Goal: Task Accomplishment & Management: Manage account settings

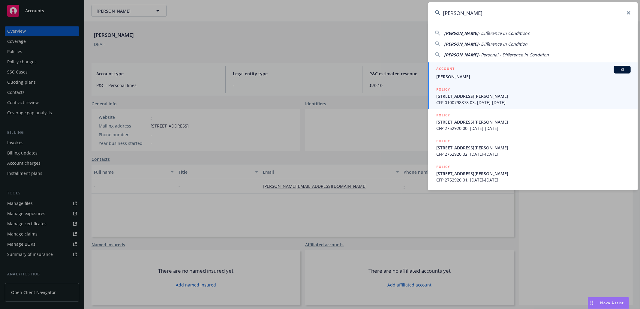
type input "[PERSON_NAME]"
click at [501, 77] on span "[PERSON_NAME]" at bounding box center [533, 77] width 194 height 6
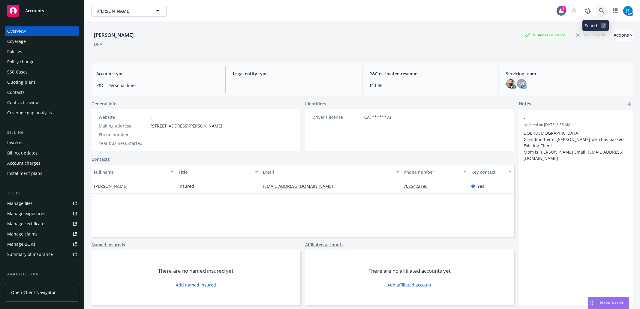
click at [599, 11] on icon at bounding box center [601, 10] width 5 height 5
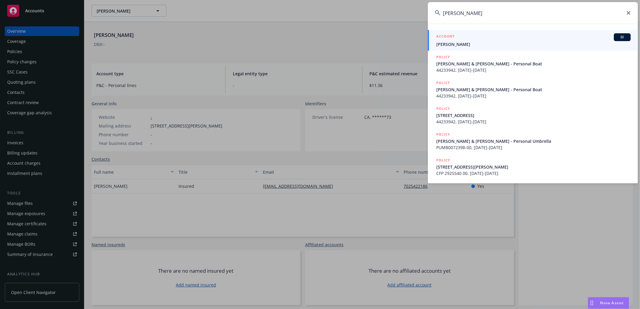
type input "[PERSON_NAME]"
click at [466, 45] on span "[PERSON_NAME]" at bounding box center [533, 44] width 194 height 6
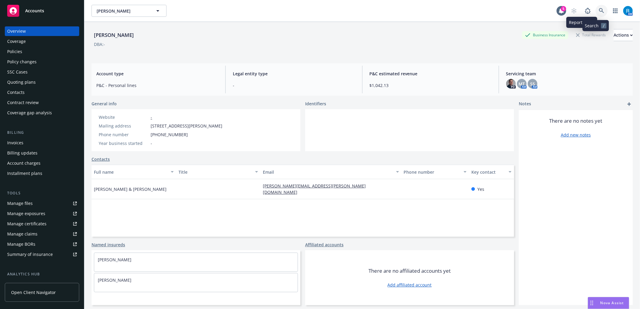
click at [599, 8] on icon at bounding box center [601, 10] width 5 height 5
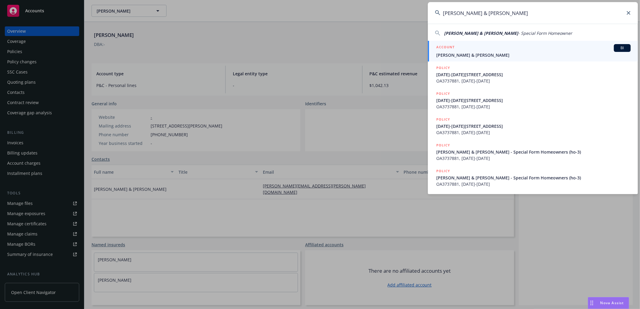
type input "[PERSON_NAME] & [PERSON_NAME]"
click at [459, 55] on span "[PERSON_NAME] & [PERSON_NAME]" at bounding box center [533, 55] width 194 height 6
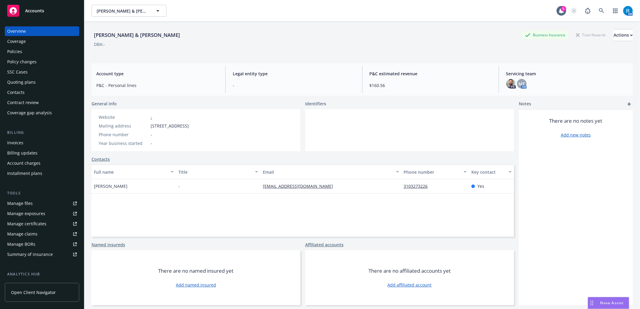
click at [37, 52] on div "Policies" at bounding box center [42, 52] width 70 height 10
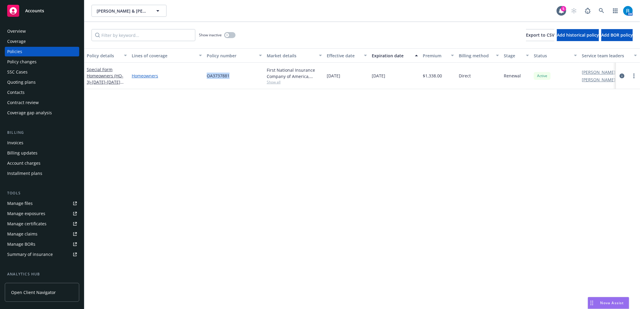
drag, startPoint x: 238, startPoint y: 76, endPoint x: 192, endPoint y: 76, distance: 45.9
click at [192, 76] on div "Special Form Homeowners (HO-3) - [DATE]-[DATE][STREET_ADDRESS] Homeowners OA373…" at bounding box center [373, 76] width 579 height 26
copy div "OA3737881"
click at [602, 8] on icon at bounding box center [601, 10] width 5 height 5
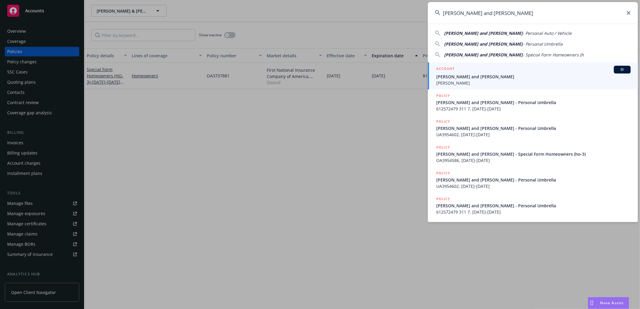
type input "Eve Yen and James Kuo"
click at [478, 78] on span "Eve Yen and James Kuo" at bounding box center [533, 77] width 194 height 6
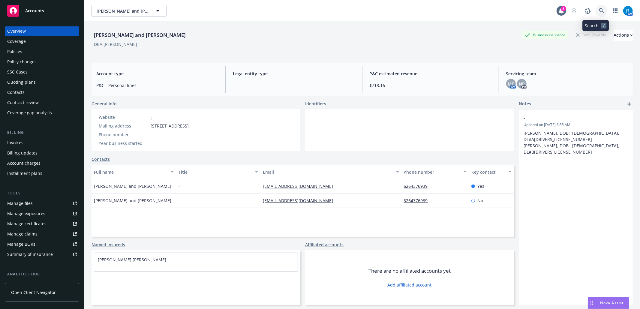
click at [599, 11] on icon at bounding box center [601, 10] width 5 height 5
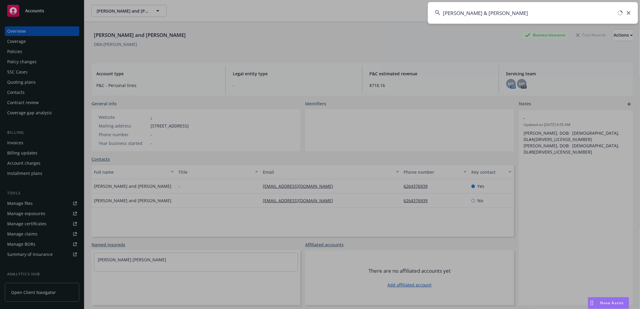
type input "Gregory & Florencia Moers"
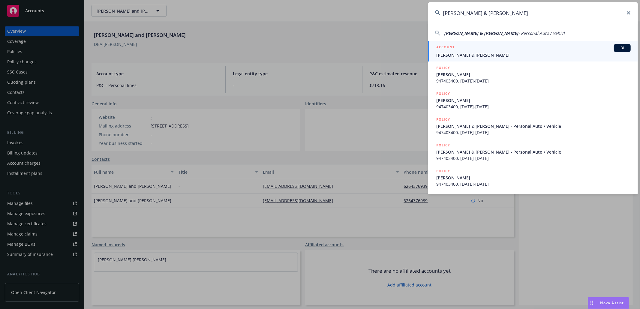
click at [458, 59] on link "ACCOUNT BI Gregory & Florencia Moers" at bounding box center [533, 51] width 210 height 21
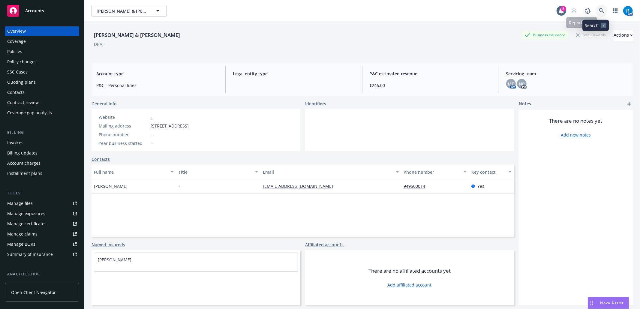
click at [599, 12] on icon at bounding box center [601, 10] width 5 height 5
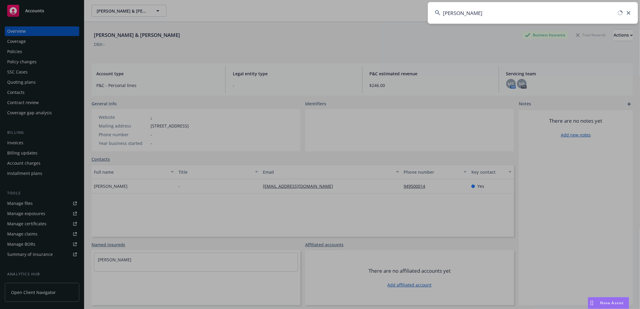
type input "Bowen, Sheila"
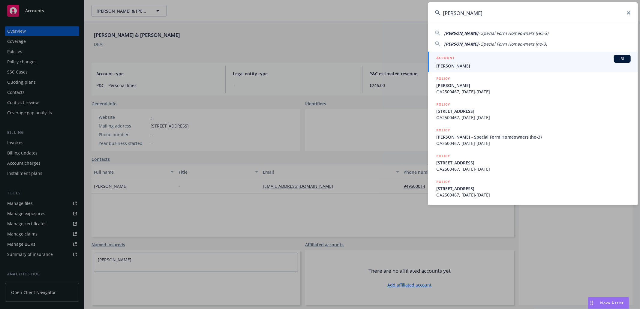
click at [474, 65] on span "Bowen, Sheila" at bounding box center [533, 66] width 194 height 6
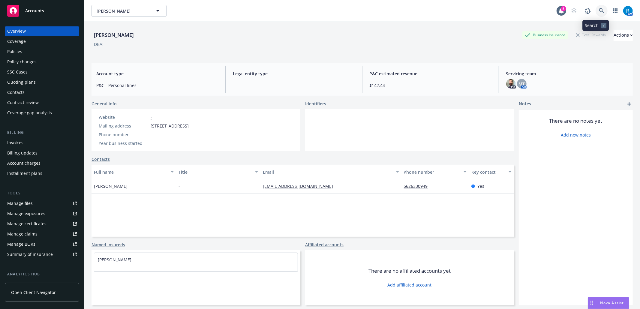
click at [598, 10] on link at bounding box center [602, 11] width 12 height 12
click at [21, 55] on div "Policies" at bounding box center [14, 52] width 15 height 10
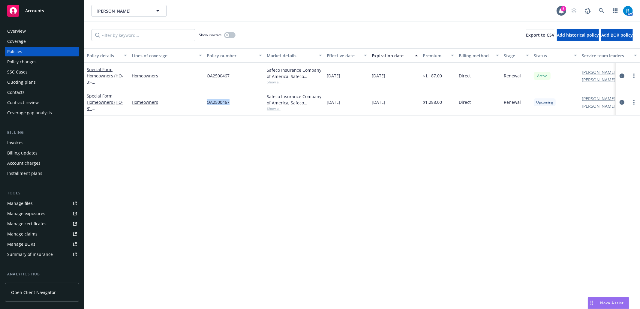
drag, startPoint x: 242, startPoint y: 105, endPoint x: 206, endPoint y: 104, distance: 36.6
click at [206, 104] on div "OA2500467" at bounding box center [234, 102] width 60 height 26
copy span "OA2500467"
click at [603, 7] on link at bounding box center [602, 11] width 12 height 12
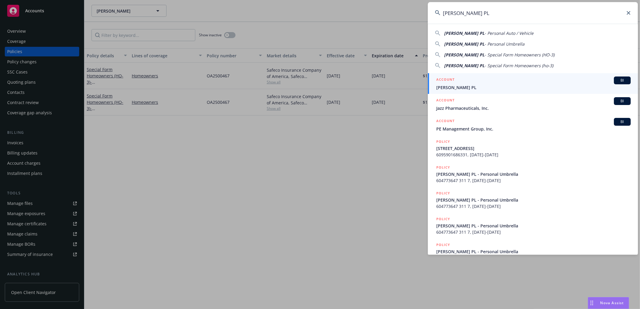
type input "Brian Kilian PL"
click at [478, 81] on div "ACCOUNT BI" at bounding box center [533, 81] width 194 height 8
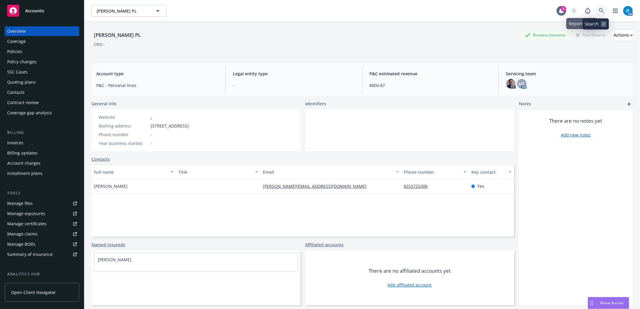
click at [599, 10] on icon at bounding box center [601, 10] width 5 height 5
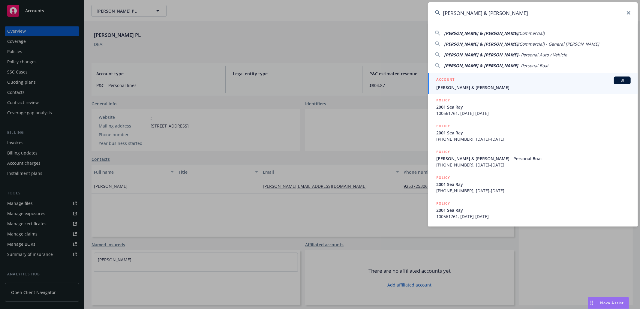
type input "Chidley, Russell & Sue"
click at [466, 84] on div "ACCOUNT BI" at bounding box center [533, 81] width 194 height 8
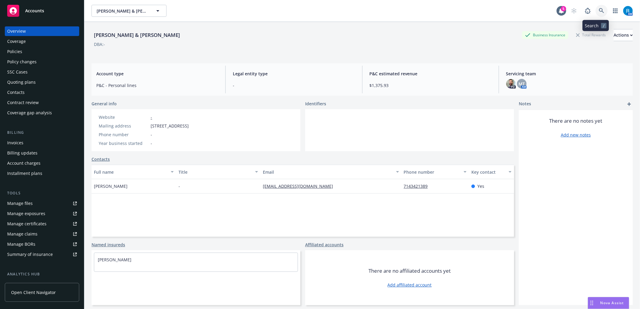
click at [599, 11] on icon at bounding box center [601, 10] width 5 height 5
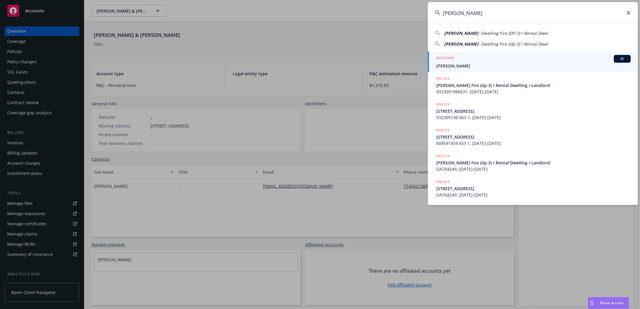
type input "Cosio, Aida C"
click at [469, 61] on div "ACCOUNT BI" at bounding box center [533, 59] width 194 height 8
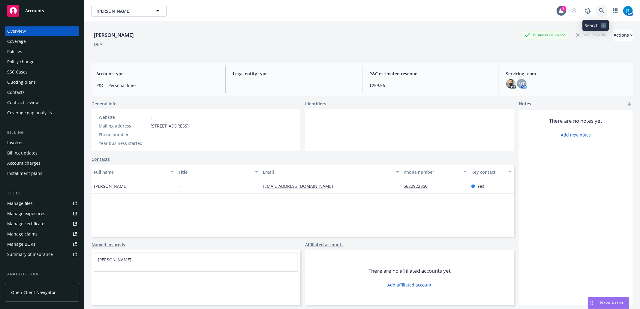
click at [599, 10] on icon at bounding box center [601, 10] width 5 height 5
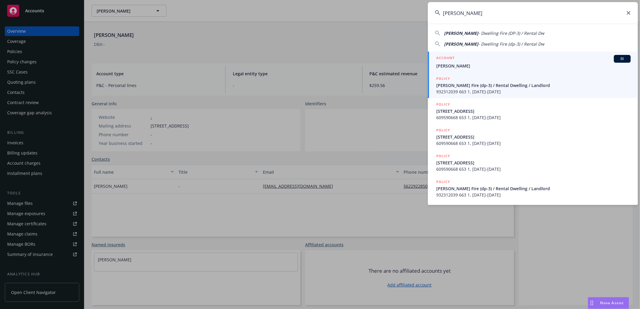
type input "Esparza, Martha"
click at [474, 67] on span "Esparza, Martha" at bounding box center [533, 66] width 194 height 6
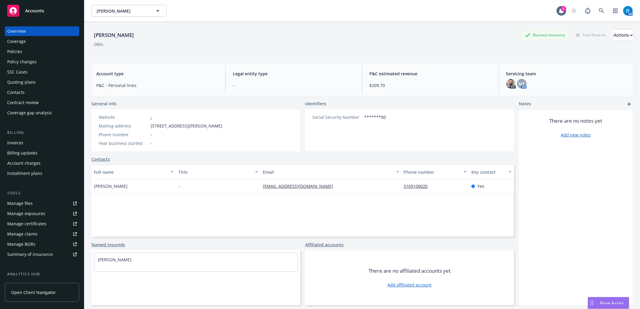
click at [18, 52] on div "Policies" at bounding box center [14, 52] width 15 height 10
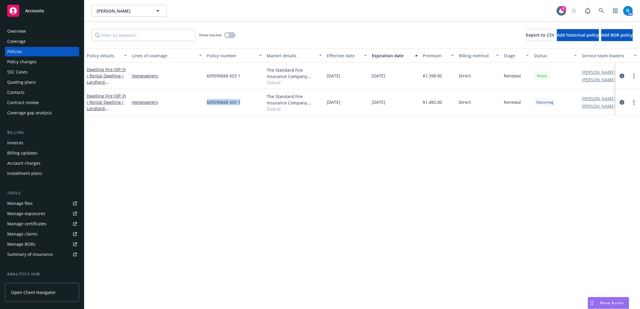
drag, startPoint x: 248, startPoint y: 101, endPoint x: 204, endPoint y: 103, distance: 43.5
click at [204, 103] on div "609590668 653 1" at bounding box center [234, 102] width 60 height 26
copy span "609590668 653 1"
click at [603, 12] on icon at bounding box center [601, 10] width 5 height 5
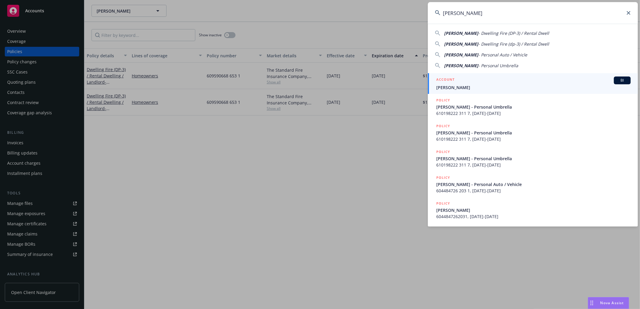
type input "Eva V Quinto"
click at [459, 84] on span "Eva V Quinto" at bounding box center [533, 87] width 194 height 6
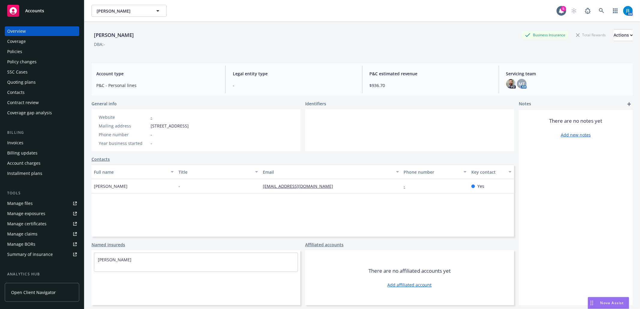
click at [29, 53] on div "Policies" at bounding box center [42, 52] width 70 height 10
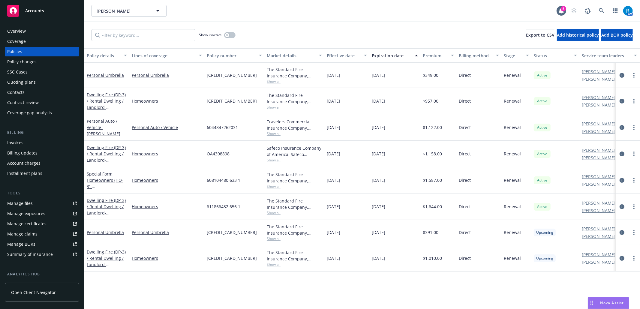
click at [21, 34] on div "Overview" at bounding box center [16, 31] width 19 height 10
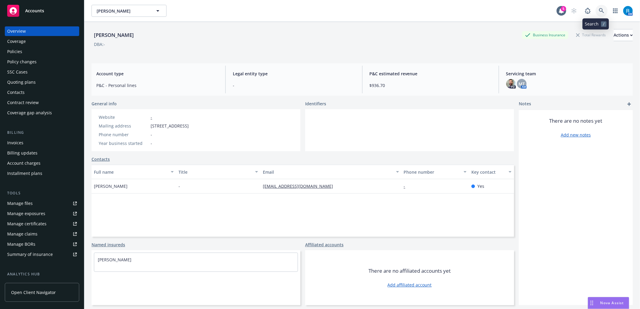
click at [599, 11] on icon at bounding box center [601, 10] width 5 height 5
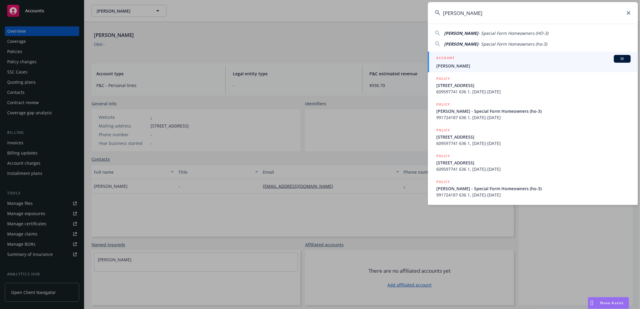
type input "Fox, Paula"
drag, startPoint x: 496, startPoint y: 59, endPoint x: 507, endPoint y: 54, distance: 11.8
click at [496, 58] on div "ACCOUNT BI" at bounding box center [533, 59] width 194 height 8
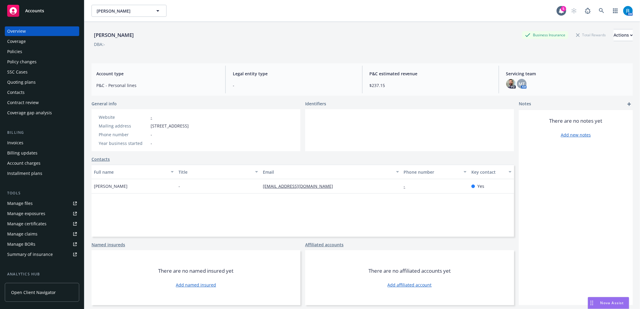
click at [29, 55] on div "Policies" at bounding box center [42, 52] width 70 height 10
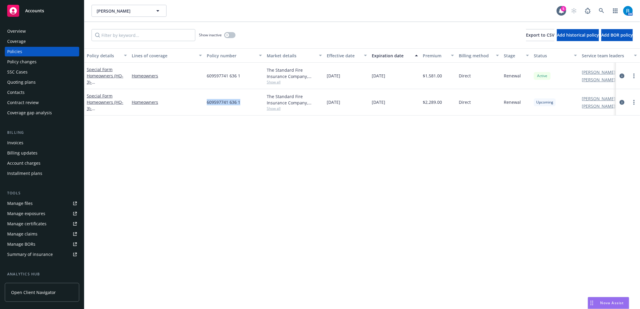
drag, startPoint x: 241, startPoint y: 102, endPoint x: 202, endPoint y: 102, distance: 38.4
click at [202, 102] on div "Special Form Homeowners (HO-3) - 585 OLD RANCH RD, SEAL BEACH, CA 90740-2836 Ho…" at bounding box center [373, 102] width 579 height 26
copy div "609597741 636 1"
click at [34, 31] on div "Overview" at bounding box center [42, 31] width 70 height 10
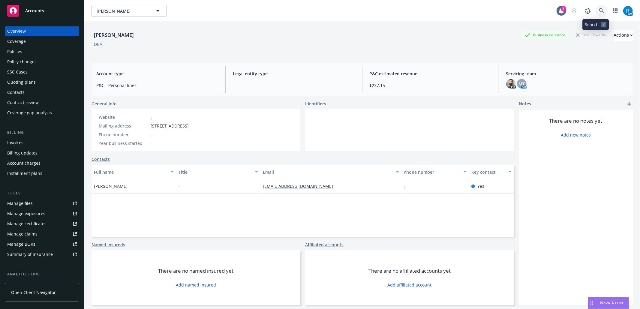
click at [599, 10] on icon at bounding box center [601, 10] width 5 height 5
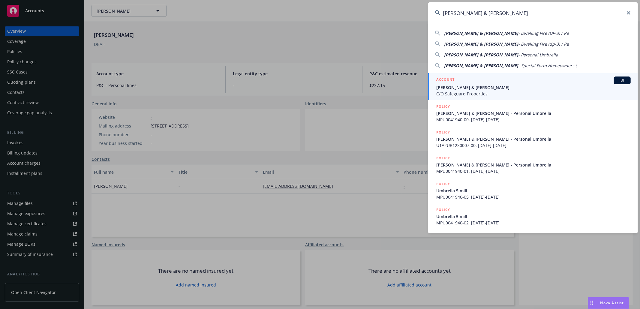
type input "John & Liana Passanisi"
click at [462, 88] on span "John & Liana Passanisi" at bounding box center [533, 87] width 194 height 6
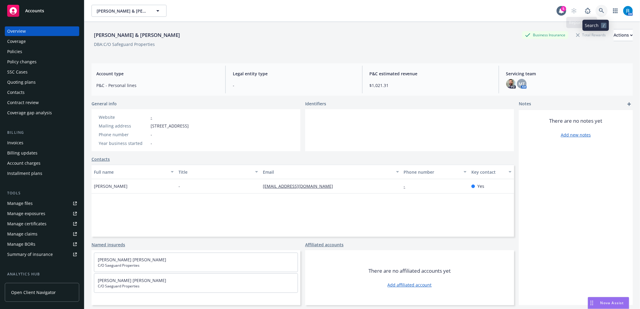
click at [599, 11] on icon at bounding box center [601, 10] width 5 height 5
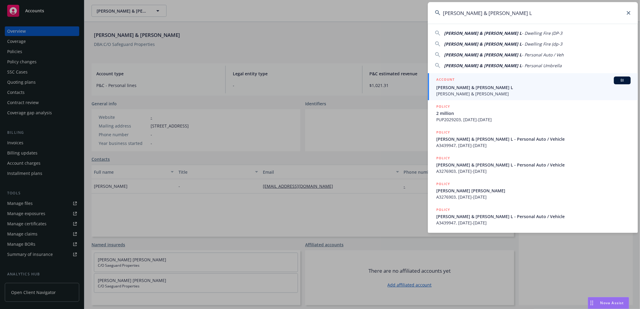
type input "Johnson, James D & Therese L"
click at [471, 88] on span "Johnson, James D & Therese L" at bounding box center [533, 87] width 194 height 6
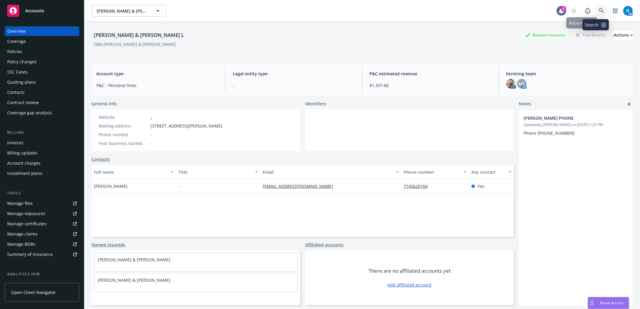
click at [601, 10] on link at bounding box center [602, 11] width 12 height 12
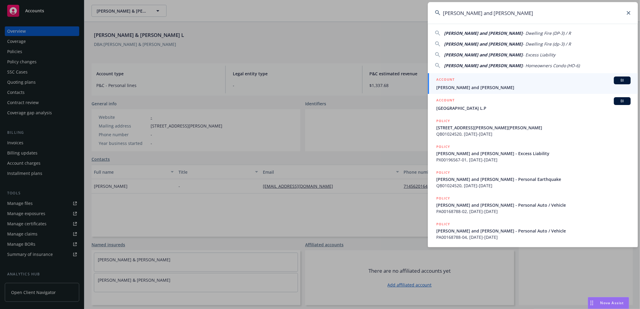
type input "Kim and Ken Catanzarite"
click at [463, 92] on link "ACCOUNT BI Kim and Ken Catanzarite" at bounding box center [533, 83] width 210 height 21
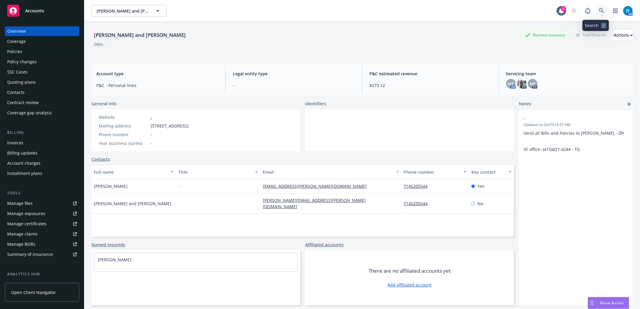
click at [599, 11] on icon at bounding box center [601, 10] width 5 height 5
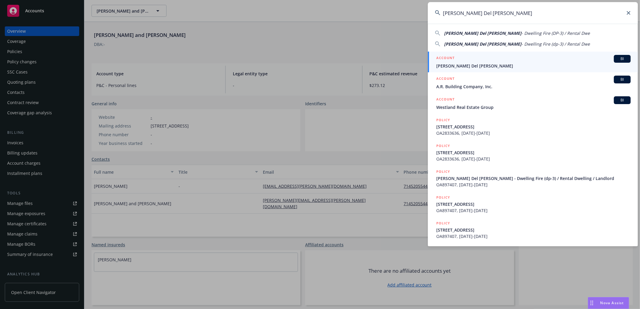
type input "Alda Del Prete"
click at [459, 67] on span "Alda Del Prete" at bounding box center [533, 66] width 194 height 6
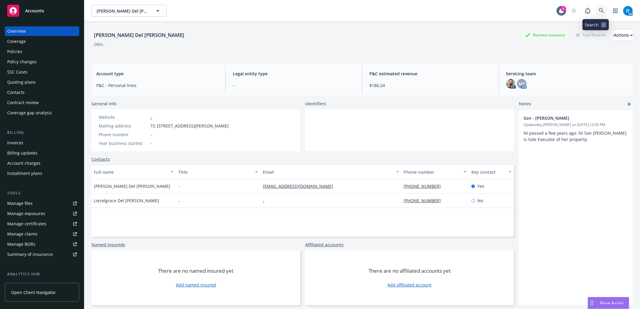
click at [599, 10] on icon at bounding box center [601, 10] width 5 height 5
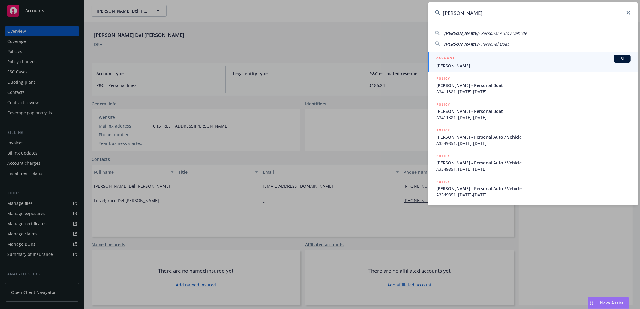
type input "Brooks, Richard A"
click at [468, 64] on span "Brooks, Richard A" at bounding box center [533, 66] width 194 height 6
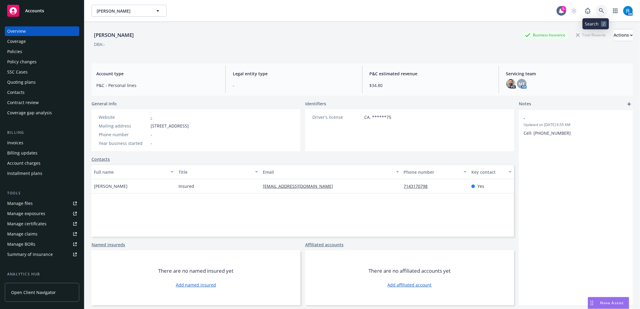
click at [599, 10] on icon at bounding box center [601, 10] width 5 height 5
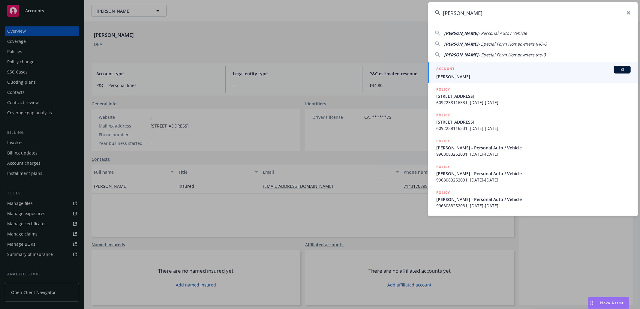
type input "Daniel R. Skidmore"
click at [472, 78] on span "Daniel R. Skidmore" at bounding box center [533, 77] width 194 height 6
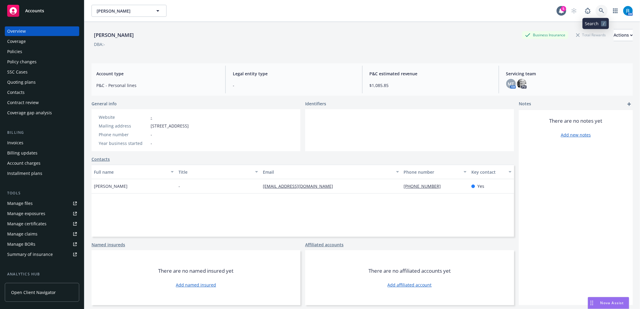
click at [599, 10] on icon at bounding box center [601, 10] width 5 height 5
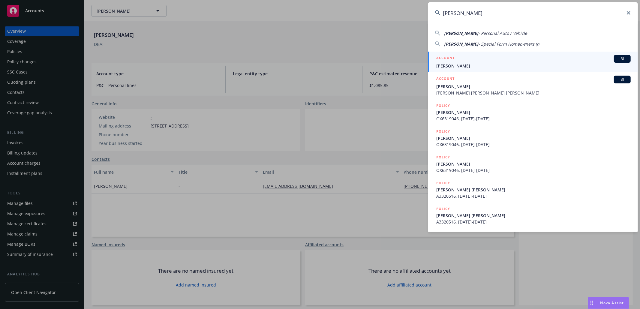
type input "Edwards, Michael Paul"
click at [485, 71] on link "ACCOUNT BI Edwards, Michael Paul" at bounding box center [533, 62] width 210 height 21
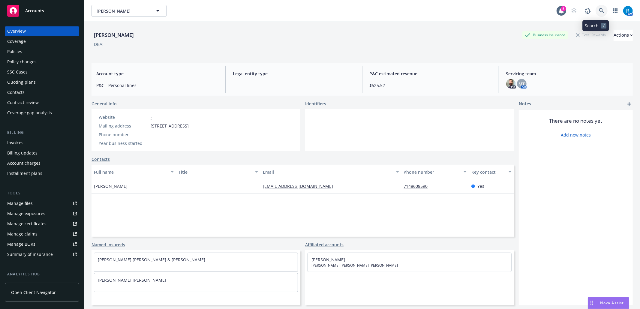
click at [599, 10] on icon at bounding box center [601, 10] width 5 height 5
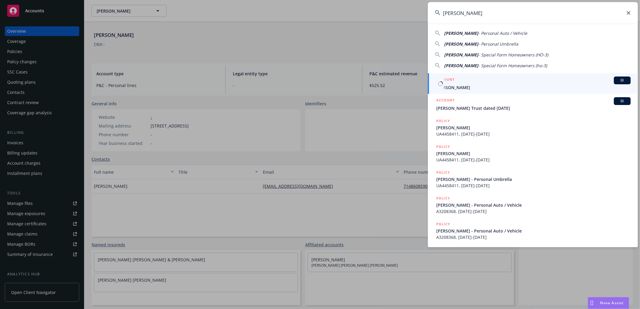
type input "Albrecht, Sandra"
click at [453, 93] on link "ACCOUNT BI Albrecht, Sandra" at bounding box center [533, 83] width 210 height 21
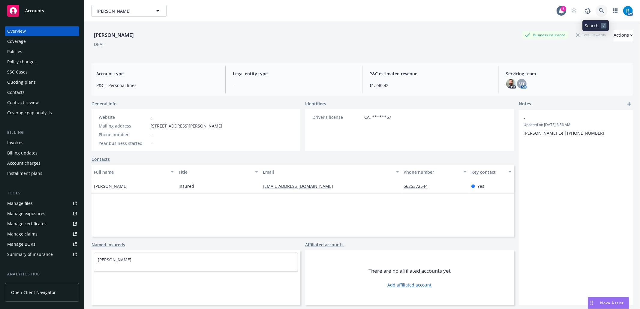
click at [599, 8] on icon at bounding box center [601, 10] width 5 height 5
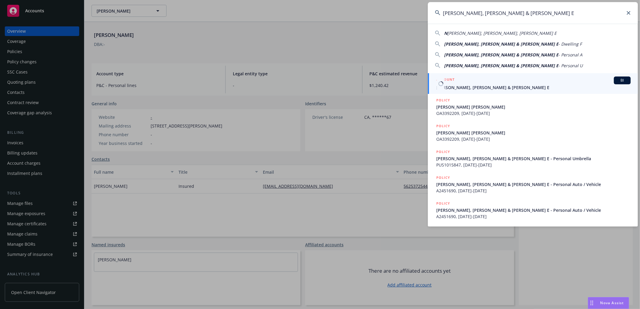
type input "Nichols Jr, Robert L Nichols & Cora E"
click at [494, 92] on link "ACCOUNT BI Nichols Jr, Robert L Nichols & Cora E" at bounding box center [533, 83] width 210 height 21
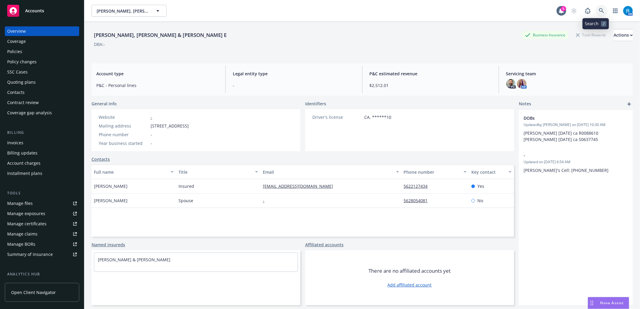
click at [596, 7] on link at bounding box center [602, 11] width 12 height 12
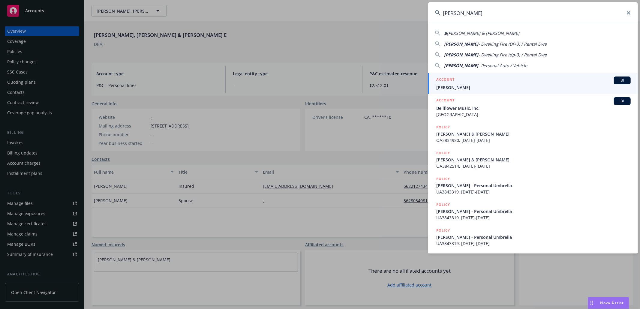
type input "Beverly Grooms"
click at [464, 86] on span "Beverly Grooms" at bounding box center [533, 87] width 194 height 6
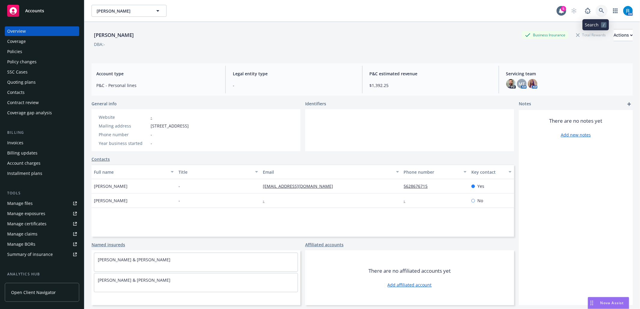
click at [599, 8] on icon at bounding box center [601, 10] width 5 height 5
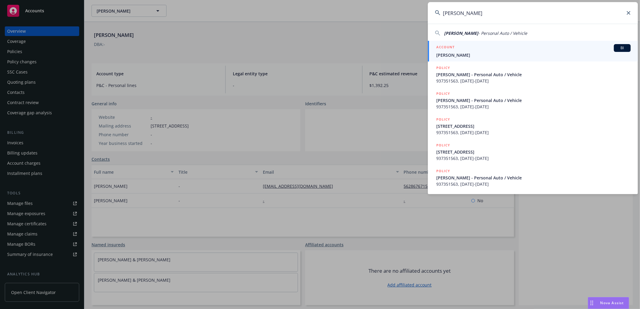
type input "Chelsea Waggener"
click at [486, 56] on span "Chelsea Waggener" at bounding box center [533, 55] width 194 height 6
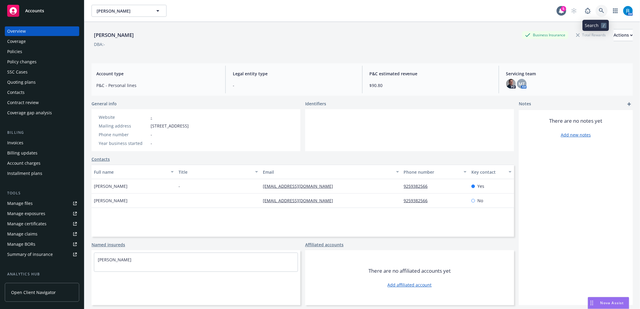
click at [599, 9] on icon at bounding box center [601, 10] width 5 height 5
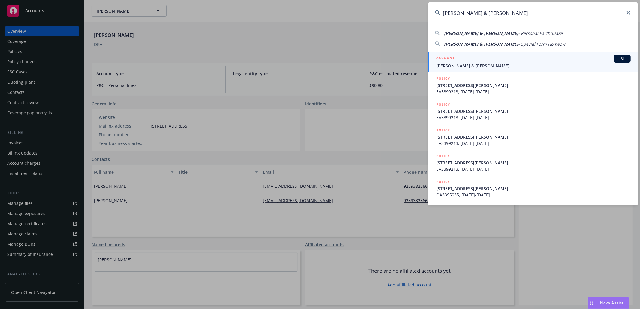
type input "Gloria Mc Gill & Hans Signer"
click at [489, 66] on span "Gloria Mc Gill & Hans Signer" at bounding box center [533, 66] width 194 height 6
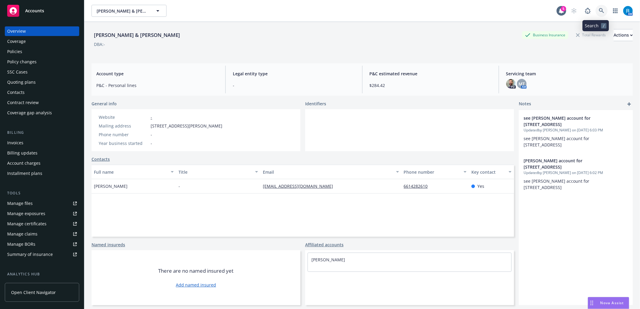
click at [599, 10] on icon at bounding box center [601, 10] width 5 height 5
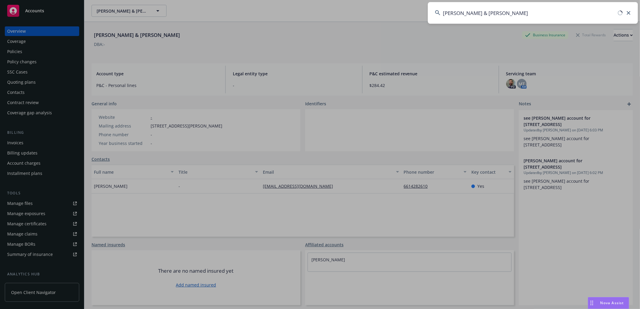
type input "Benn Dickson & Sabrina Axt"
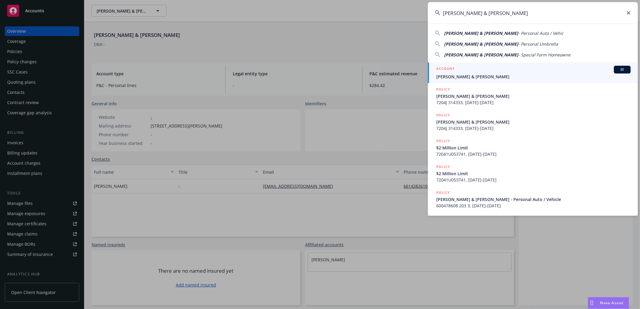
click at [464, 74] on span "Benn Dickson & Sabrina Axt" at bounding box center [533, 77] width 194 height 6
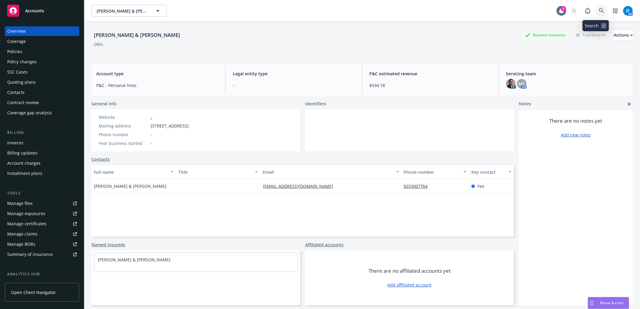
click at [599, 11] on icon at bounding box center [601, 10] width 5 height 5
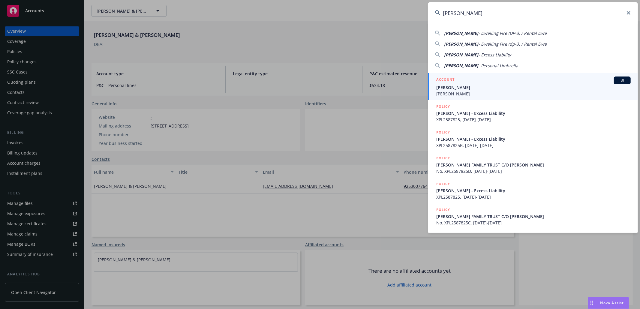
type input "Brese, Melanie"
click at [468, 84] on span "Brese, Melanie" at bounding box center [533, 87] width 194 height 6
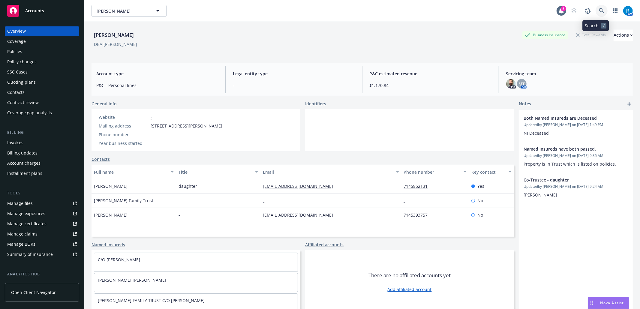
click at [599, 10] on icon at bounding box center [601, 10] width 5 height 5
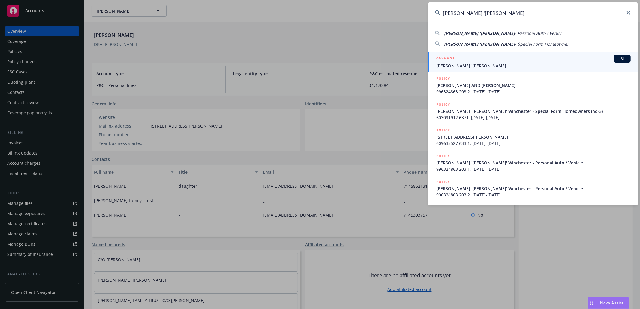
type input "Garrett 'Cody' Winchester"
click at [477, 68] on span "Garrett 'Cody' Winchester" at bounding box center [533, 66] width 194 height 6
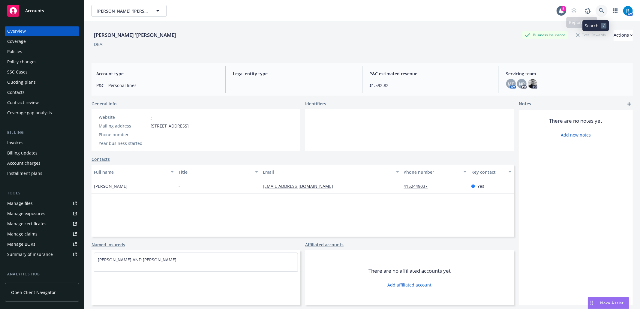
click at [599, 11] on link at bounding box center [602, 11] width 12 height 12
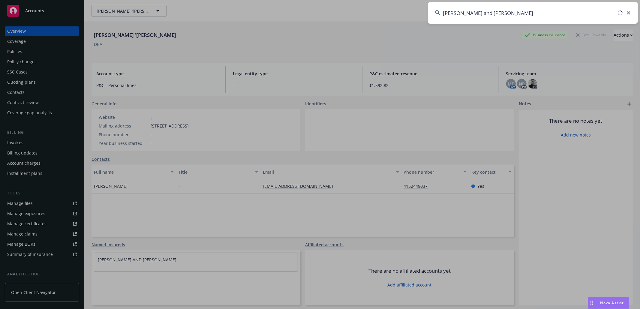
type input "Juan Garcia and Deborah Marksey"
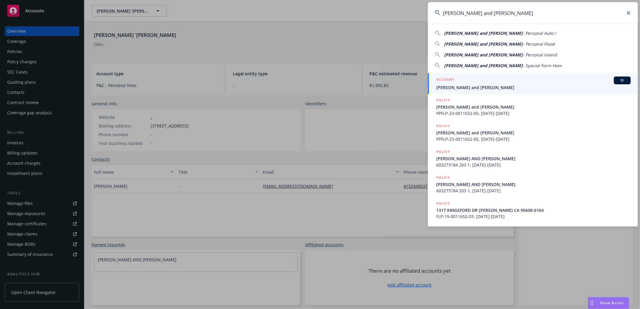
click at [480, 86] on span "Juan Garcia and Deborah Marksey" at bounding box center [533, 87] width 194 height 6
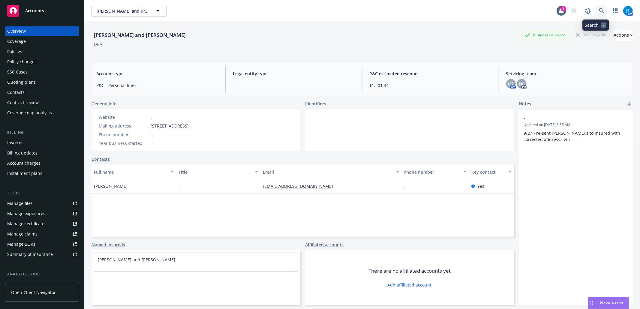
click at [599, 11] on icon at bounding box center [601, 10] width 5 height 5
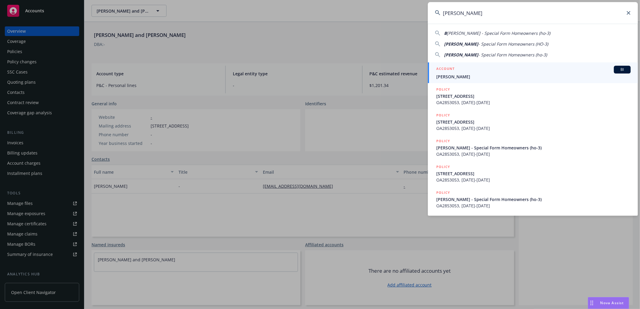
type input "Boles, Kimberly"
click at [467, 73] on div "ACCOUNT BI" at bounding box center [533, 70] width 194 height 8
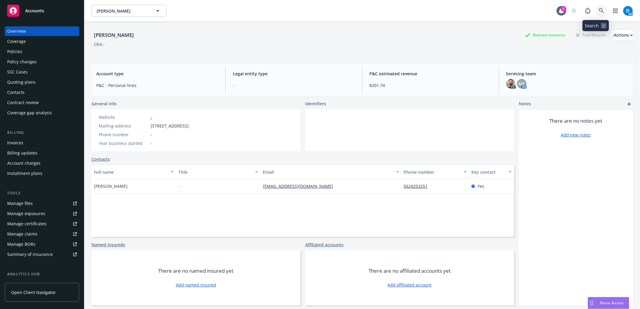
click at [596, 9] on link at bounding box center [602, 11] width 12 height 12
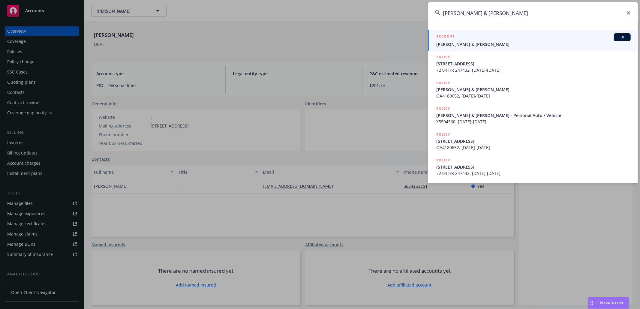
type input "Gillett, David & Michelle K Lesh"
click at [482, 43] on span "Gillett, David & Michelle K Lesh" at bounding box center [533, 44] width 194 height 6
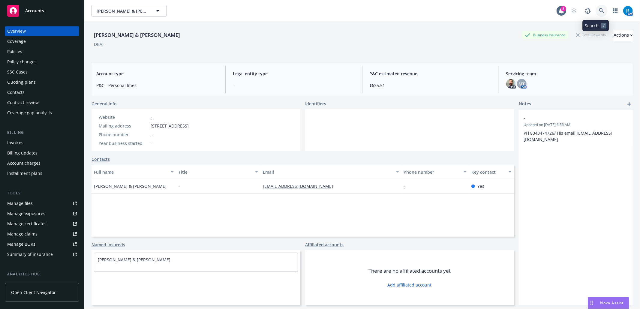
click at [599, 11] on icon at bounding box center [601, 10] width 5 height 5
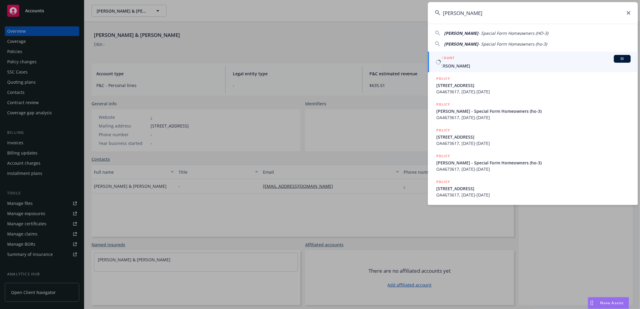
type input "Chelsea Robbins"
click at [466, 66] on span "Chelsea Robbins" at bounding box center [533, 66] width 194 height 6
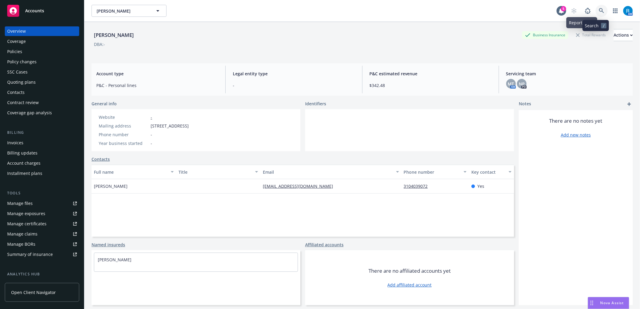
click at [596, 9] on link at bounding box center [602, 11] width 12 height 12
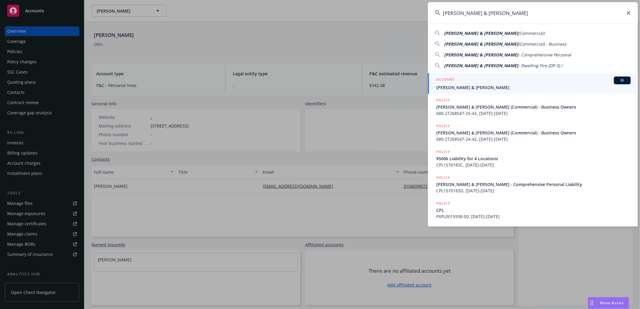
type input "Coulter, John & Christina"
click at [470, 86] on span "Coulter, John & Christina" at bounding box center [533, 87] width 194 height 6
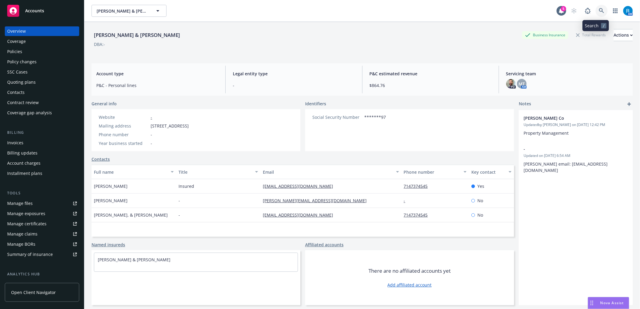
click at [596, 10] on link at bounding box center [602, 11] width 12 height 12
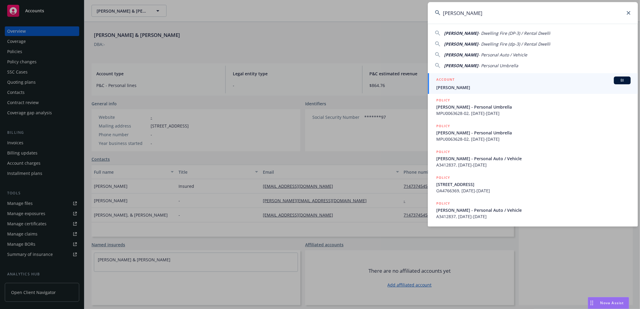
type input "Alex Wasbin"
drag, startPoint x: 459, startPoint y: 85, endPoint x: 447, endPoint y: 84, distance: 12.3
click at [459, 85] on span "Alex Wasbin" at bounding box center [533, 87] width 194 height 6
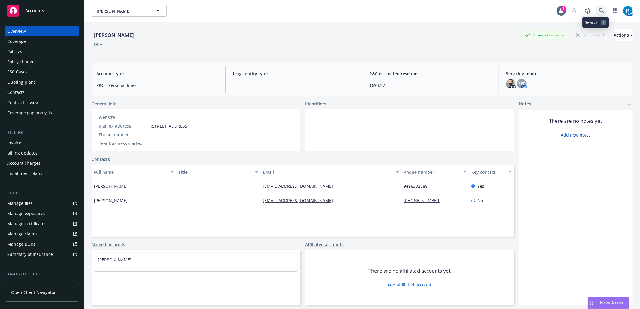
click at [596, 10] on link at bounding box center [602, 11] width 12 height 12
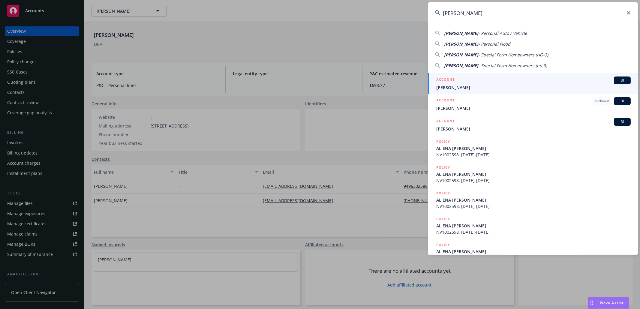
type input "Aliena Smith"
drag, startPoint x: 467, startPoint y: 86, endPoint x: 463, endPoint y: 87, distance: 3.8
click at [466, 85] on span "Aliena Smith" at bounding box center [533, 87] width 194 height 6
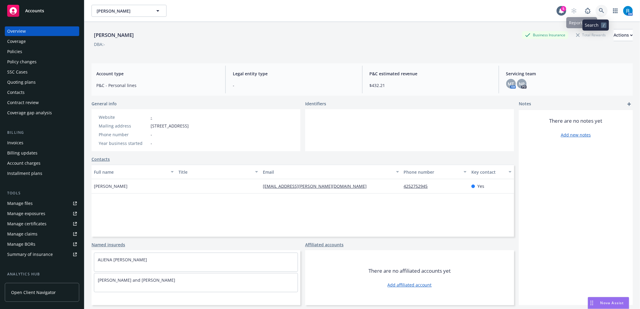
click at [599, 10] on icon at bounding box center [601, 10] width 5 height 5
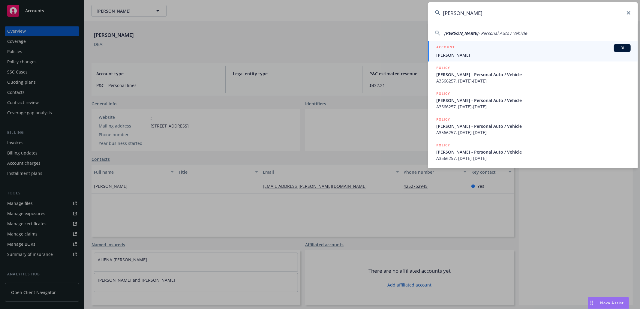
type input "Cammy Rosset"
click at [463, 51] on div "ACCOUNT BI" at bounding box center [533, 48] width 194 height 8
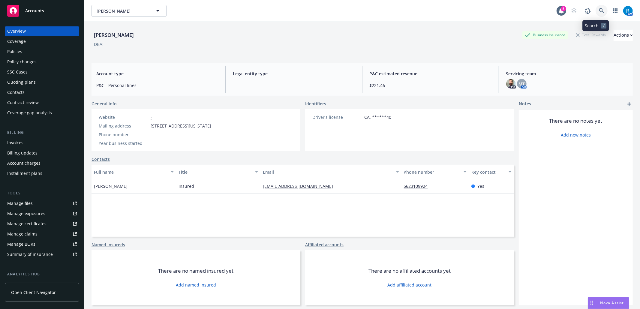
click at [599, 10] on icon at bounding box center [601, 10] width 5 height 5
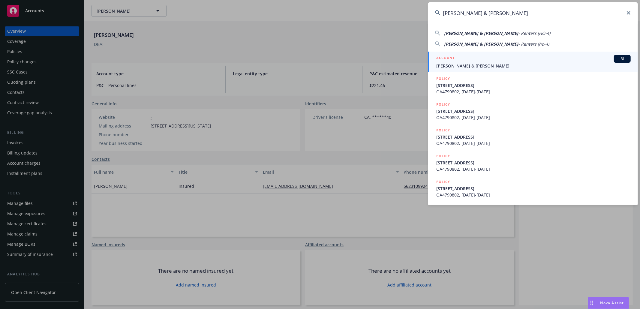
type input "Cesar Pena & Fabiola Salas"
click at [480, 68] on span "Cesar Pena & Fabiola Salas" at bounding box center [533, 66] width 194 height 6
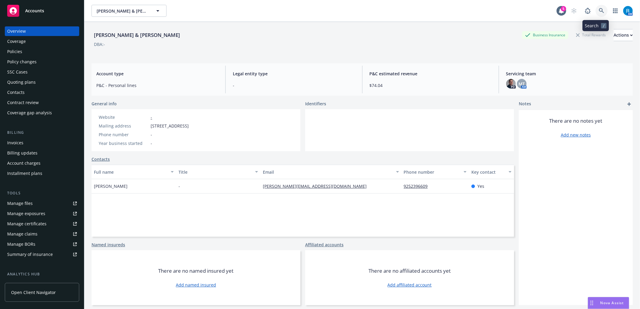
click at [599, 9] on icon at bounding box center [601, 10] width 5 height 5
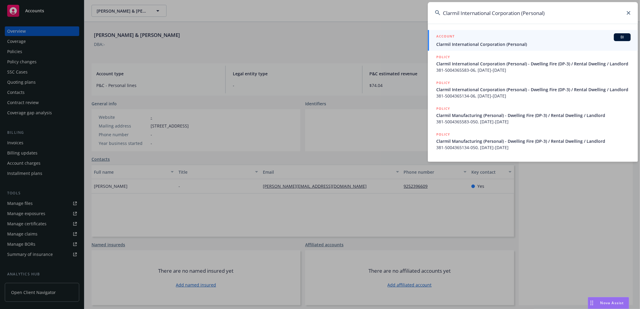
type input "Clarmil International Corporation (Personal)"
click at [490, 41] on span "Clarmil International Corporation (Personal)" at bounding box center [533, 44] width 194 height 6
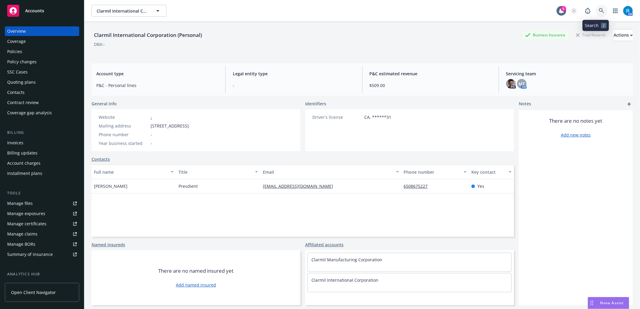
click at [598, 10] on link at bounding box center [602, 11] width 12 height 12
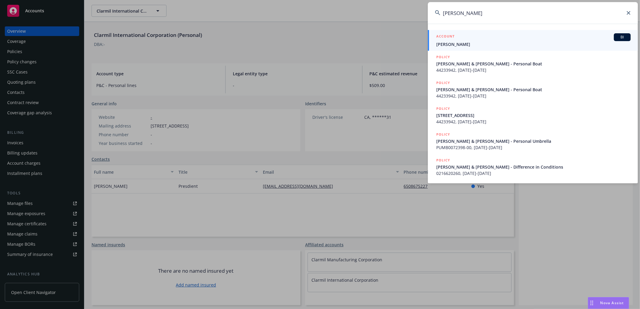
type input "AARON KEETON"
click at [456, 41] on span "AARON KEETON" at bounding box center [533, 44] width 194 height 6
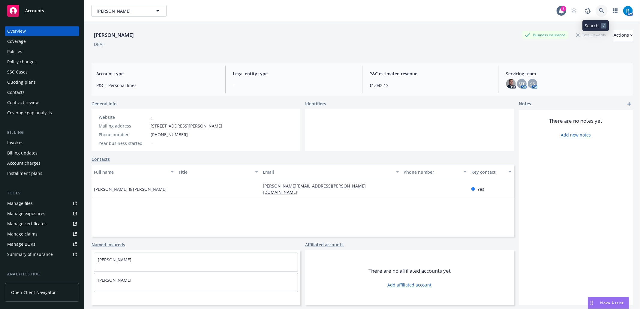
click at [598, 11] on link at bounding box center [602, 11] width 12 height 12
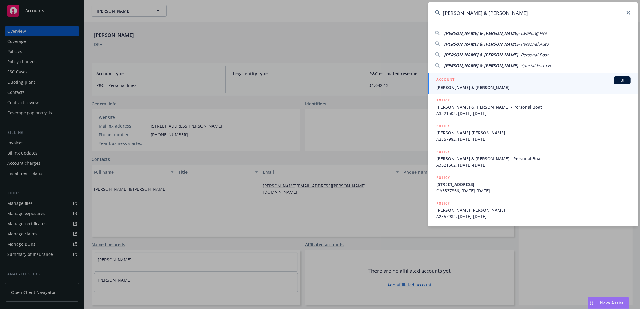
type input "Eric P Outler & Vivian Lee Anaya"
click at [468, 89] on span "Eric P Outler & Vivian Lee Anaya" at bounding box center [533, 87] width 194 height 6
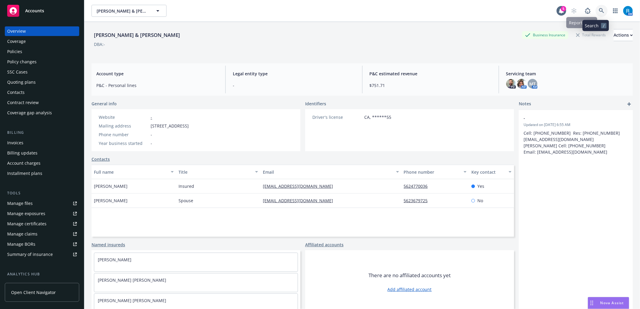
click at [596, 8] on link at bounding box center [602, 11] width 12 height 12
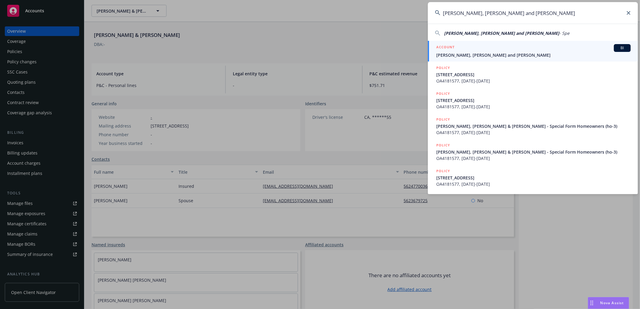
type input "Karen Goodman, Yetta Goodman and Noah Castro"
click at [488, 53] on span "Karen Goodman, Yetta Goodman and Noah Castro" at bounding box center [533, 55] width 194 height 6
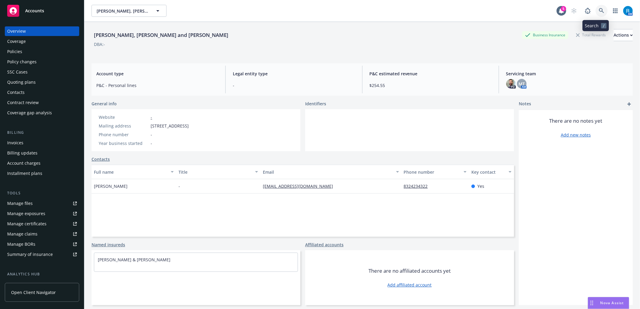
click at [599, 11] on icon at bounding box center [601, 10] width 5 height 5
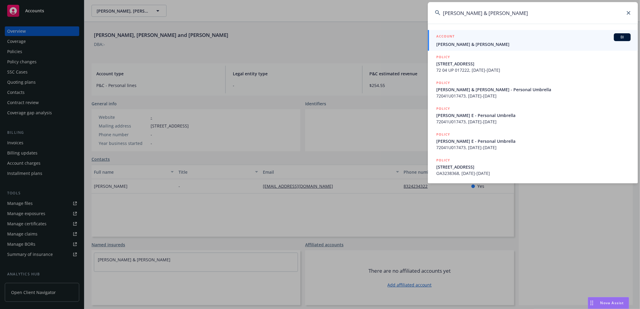
type input "Keith Battistini & Carmen Battastini"
click at [479, 41] on span "Keith Battistini & Carmen Battastini" at bounding box center [533, 44] width 194 height 6
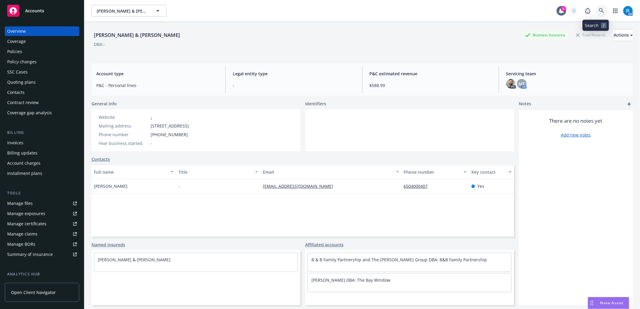
click at [599, 9] on icon at bounding box center [601, 10] width 5 height 5
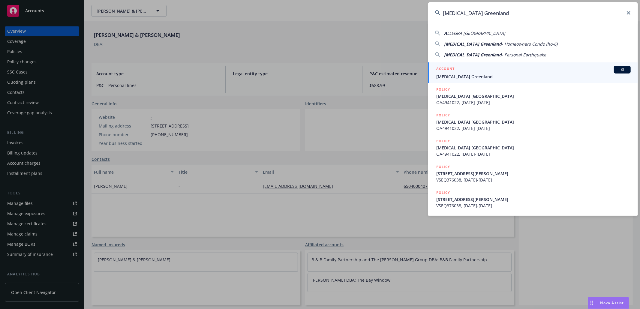
type input "Allegra Greenland"
click at [470, 72] on div "ACCOUNT BI" at bounding box center [533, 70] width 194 height 8
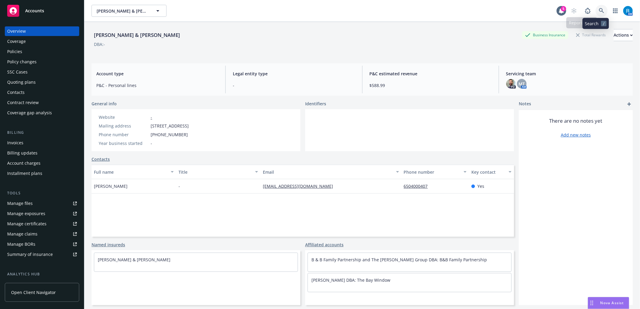
click at [599, 10] on icon at bounding box center [601, 10] width 5 height 5
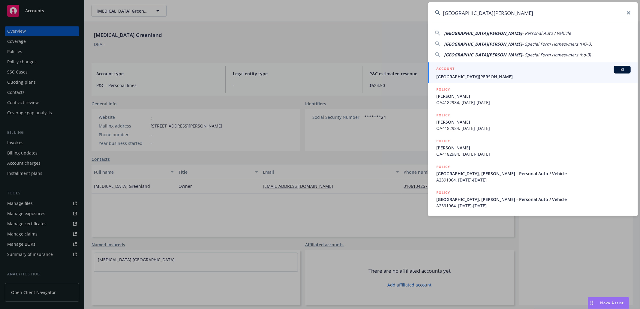
type input "Coventry, Kyle"
click at [470, 82] on link "ACCOUNT BI Coventry, Kyle" at bounding box center [533, 72] width 210 height 21
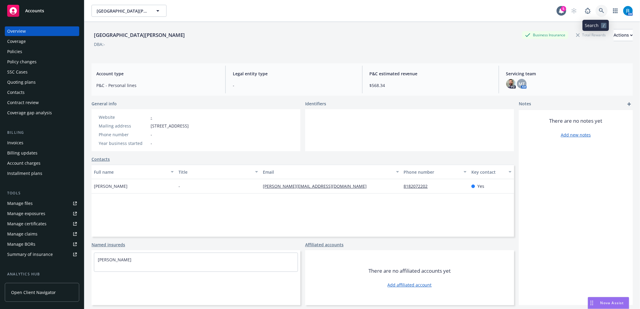
click at [599, 9] on icon at bounding box center [601, 10] width 5 height 5
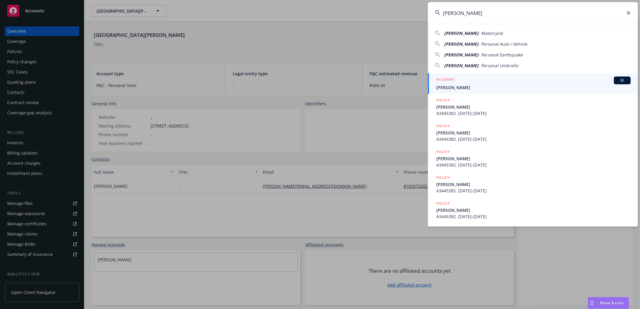
type input "Edwin Pynchon"
click at [474, 86] on span "Edwin Pynchon" at bounding box center [533, 87] width 194 height 6
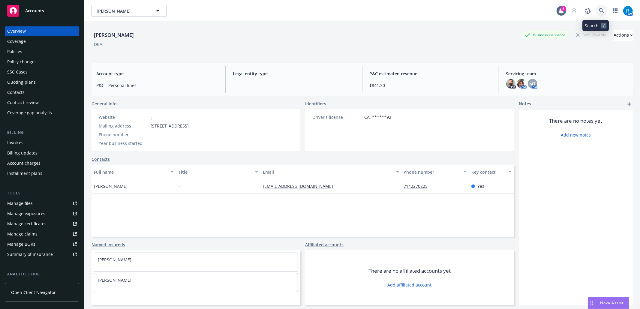
click at [599, 8] on icon at bounding box center [601, 10] width 5 height 5
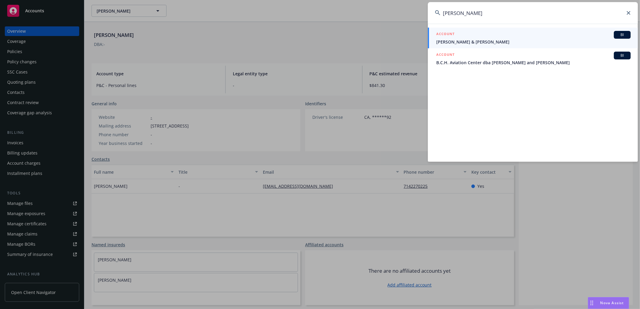
type input "James Williamson"
click at [465, 38] on div "ACCOUNT BI" at bounding box center [533, 35] width 194 height 8
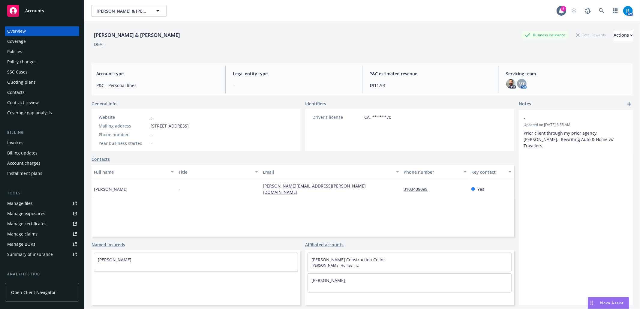
click at [20, 53] on div "Policies" at bounding box center [14, 52] width 15 height 10
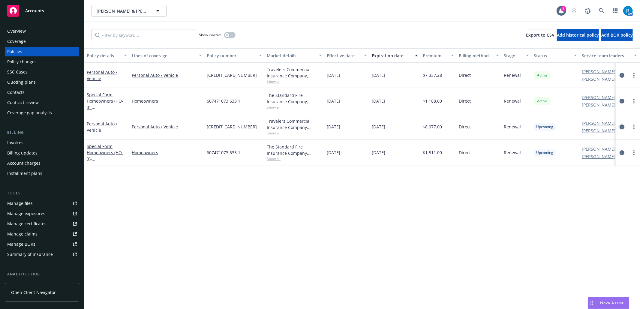
click at [621, 127] on icon "circleInformation" at bounding box center [622, 127] width 5 height 5
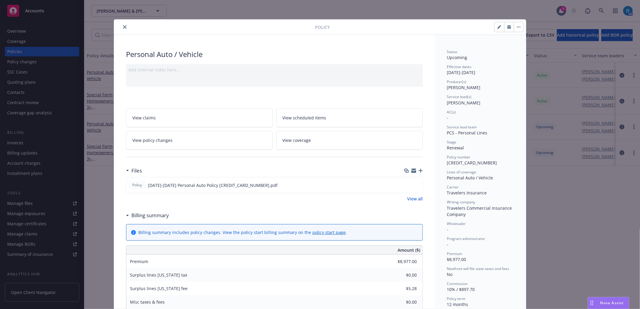
click at [496, 25] on button "button" at bounding box center [500, 27] width 10 height 10
select select "RENEWAL"
select select "12"
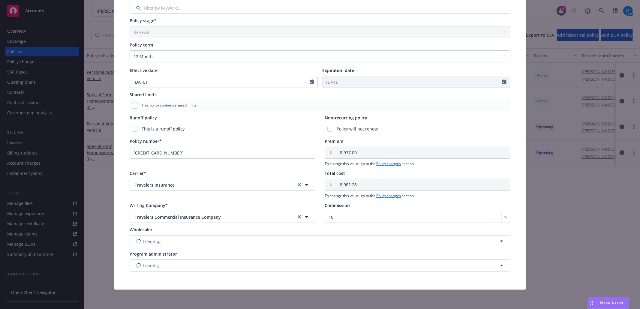
scroll to position [183, 0]
click at [205, 219] on span "Travelers Commercial Insurance Company" at bounding box center [210, 217] width 151 height 6
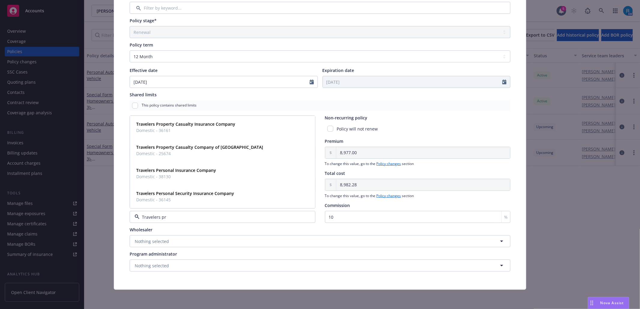
type input "Travelers pro"
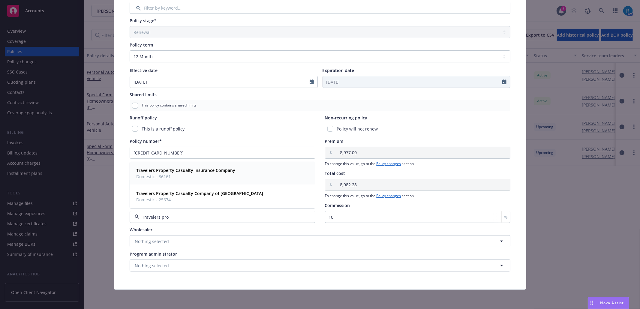
click at [195, 173] on span "Domestic - 36161" at bounding box center [185, 176] width 99 height 6
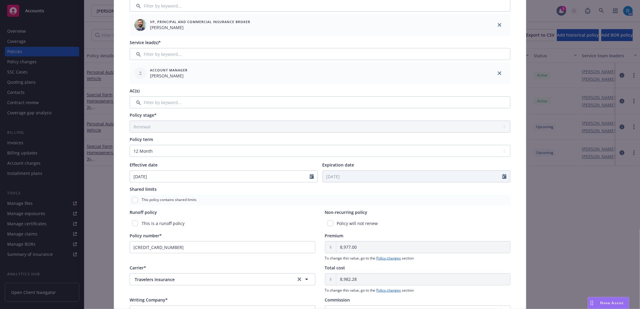
scroll to position [0, 0]
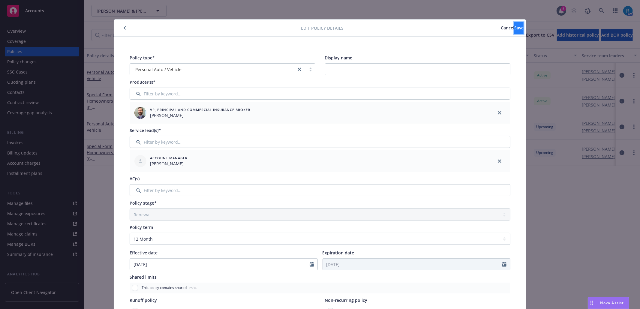
click at [514, 26] on span "Save" at bounding box center [518, 28] width 9 height 6
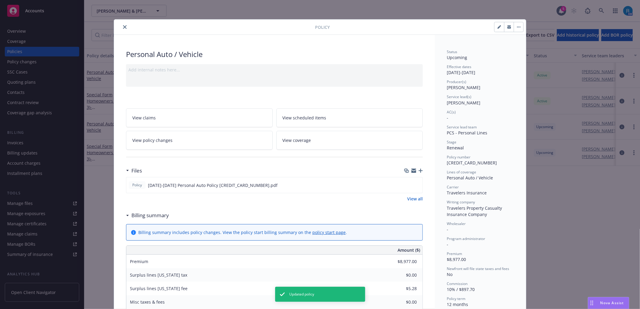
click at [315, 144] on link "View coverage" at bounding box center [349, 140] width 147 height 19
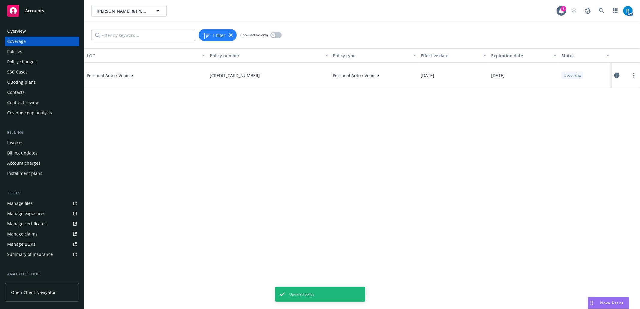
click at [616, 74] on icon at bounding box center [616, 75] width 5 height 5
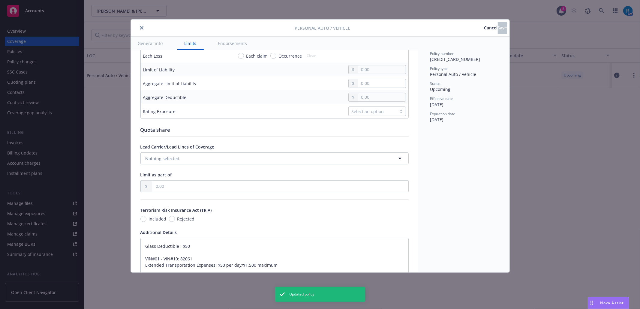
scroll to position [272, 0]
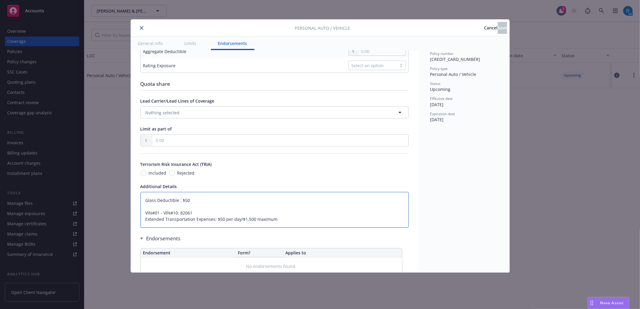
click at [146, 210] on textarea "Glass Deductible : $50 VIN#01 - VIN#10: 82061 Extended Transportation Expenses:…" at bounding box center [274, 210] width 268 height 36
type textarea "x"
type textarea "Glass Deductible : $50 VIN#01 - VIN#10: 82061 Extended Transportation Expenses:…"
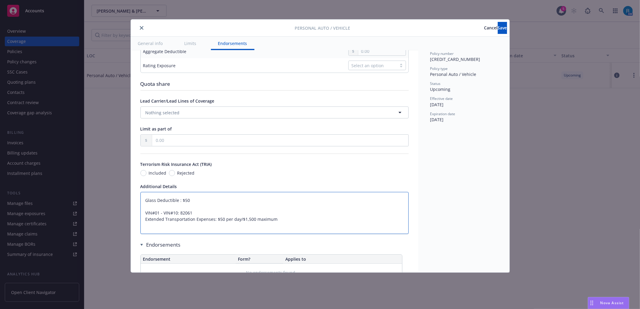
paste textarea "Bodily Injury $100,000/$300,000 Property Damage $100,000 Medical Payments $5,000"
type textarea "x"
type textarea "Bodily Injury $100,000/$300,000 Property Damage $100,000 Medical Payments $5,00…"
type textarea "x"
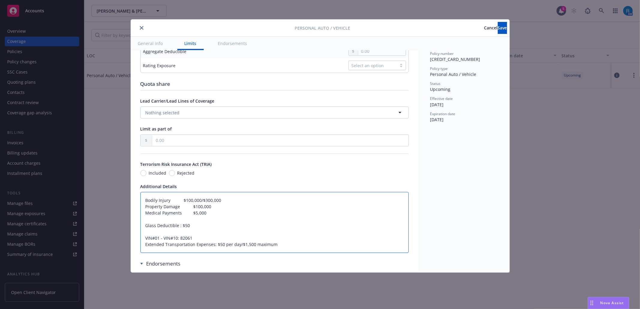
type textarea "Bodily Injury $100,000/$300,000 Property Damage $100,000 Medical Payments $5,00…"
click at [152, 224] on textarea "Bodily Injury $100,000/$300,000 Property Damage $100,000 Medical Payments $5,00…" at bounding box center [274, 222] width 268 height 61
paste textarea "Uninsured/Underinsured Motorists $100,000/$300,000"
type textarea "x"
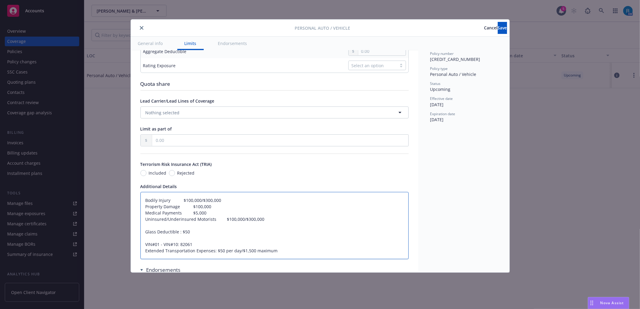
type textarea "Bodily Injury $100,000/$300,000 Property Damage $100,000 Medical Payments $5,00…"
click at [154, 233] on textarea "Bodily Injury $100,000/$300,000 Property Damage $100,000 Medical Payments $5,00…" at bounding box center [274, 225] width 268 height 67
paste textarea "Trans Expense/Rental Reimbursement Veh #01: $50 Per Day/$1,500 Maximum"
type textarea "x"
type textarea "Bodily Injury $100,000/$300,000 Property Damage $100,000 Medical Payments $5,00…"
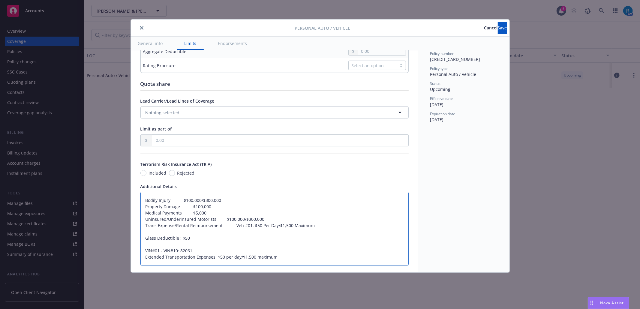
type textarea "x"
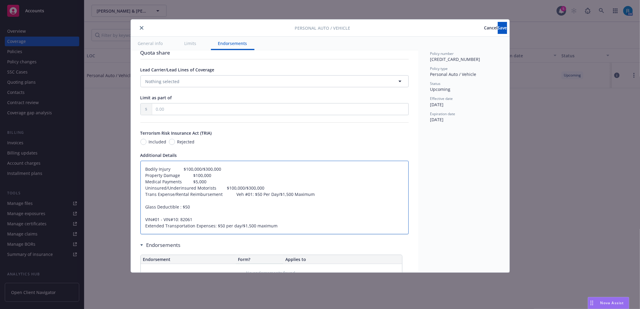
scroll to position [312, 0]
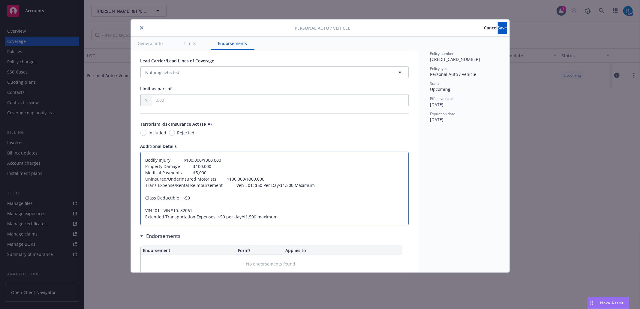
type textarea "Bodily Injury $100,000/$300,000 Property Damage $100,000 Medical Payments $5,00…"
click at [149, 202] on textarea "Bodily Injury $100,000/$300,000 Property Damage $100,000 Medical Payments $5,00…" at bounding box center [274, 189] width 268 height 74
type textarea "x"
type textarea "Bodily Injury $100,000/$300,000 Property Damage $100,000 Medical Payments $5,00…"
type textarea "x"
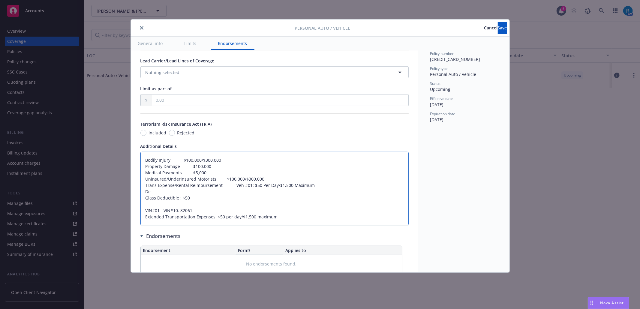
type textarea "Bodily Injury $100,000/$300,000 Property Damage $100,000 Medical Payments $5,00…"
type textarea "x"
type textarea "Bodily Injury $100,000/$300,000 Property Damage $100,000 Medical Payments $5,00…"
type textarea "x"
type textarea "Bodily Injury $100,000/$300,000 Property Damage $100,000 Medical Payments $5,00…"
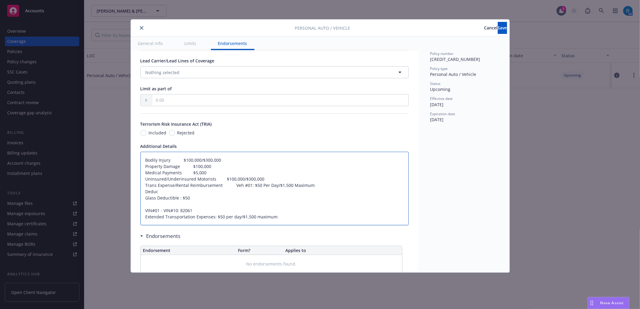
type textarea "x"
type textarea "Bodily Injury $100,000/$300,000 Property Damage $100,000 Medical Payments $5,00…"
type textarea "x"
type textarea "Bodily Injury $100,000/$300,000 Property Damage $100,000 Medical Payments $5,00…"
type textarea "x"
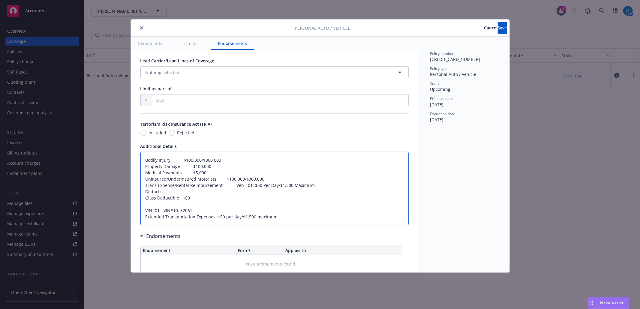
type textarea "Bodily Injury $100,000/$300,000 Property Damage $100,000 Medical Payments $5,00…"
type textarea "x"
type textarea "Bodily Injury $100,000/$300,000 Property Damage $100,000 Medical Payments $5,00…"
type textarea "x"
type textarea "Bodily Injury $100,000/$300,000 Property Damage $100,000 Medical Payments $5,00…"
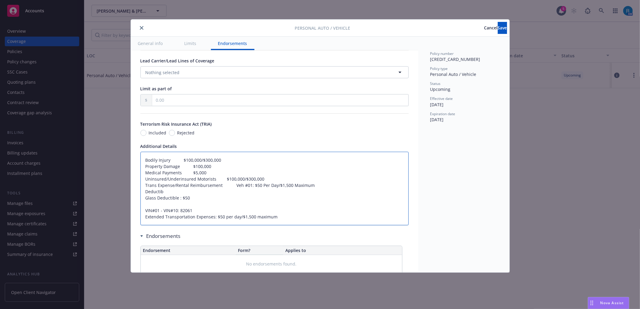
type textarea "x"
type textarea "Bodily Injury $100,000/$300,000 Property Damage $100,000 Medical Payments $5,00…"
type textarea "x"
type textarea "Bodily Injury $100,000/$300,000 Property Damage $100,000 Medical Payments $5,00…"
type textarea "x"
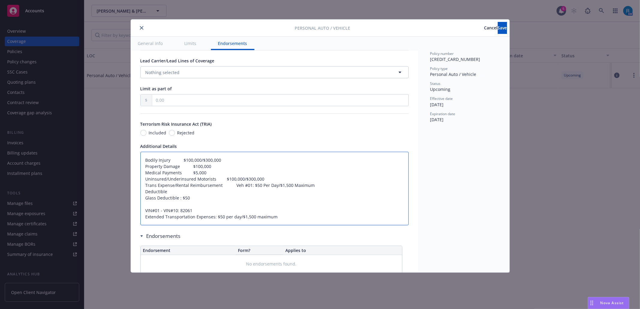
type textarea "Bodily Injury $100,000/$300,000 Property Damage $100,000 Medical Payments $5,00…"
type textarea "x"
type textarea "Bodily Injury $100,000/$300,000 Property Damage $100,000 Medical Payments $5,00…"
type textarea "x"
type textarea "Bodily Injury $100,000/$300,000 Property Damage $100,000 Medical Payments $5,00…"
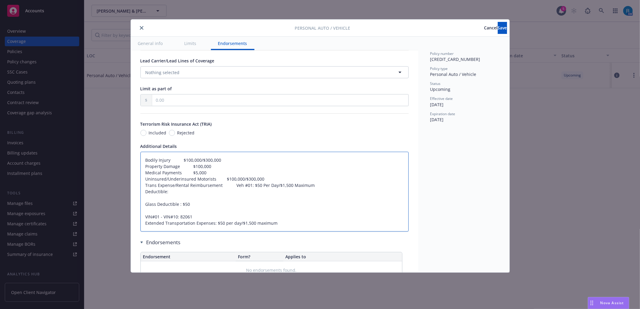
paste textarea "Collision"
type textarea "x"
type textarea "Bodily Injury $100,000/$300,000 Property Damage $100,000 Medical Payments $5,00…"
drag, startPoint x: 164, startPoint y: 207, endPoint x: 168, endPoint y: 208, distance: 4.5
click at [165, 207] on textarea "Bodily Injury $100,000/$300,000 Property Damage $100,000 Medical Payments $5,00…" at bounding box center [274, 192] width 268 height 80
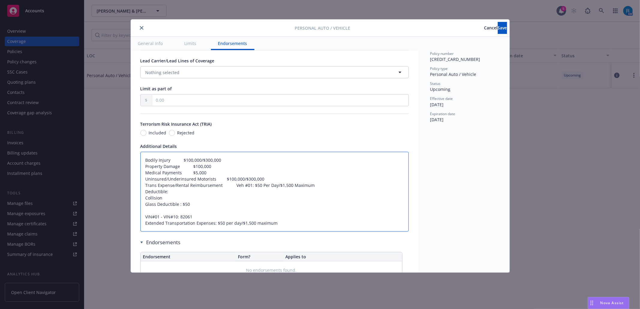
type textarea "x"
type textarea "Bodily Injury $100,000/$300,000 Property Damage $100,000 Medical Payments $5,00…"
type textarea "x"
type textarea "Bodily Injury $100,000/$300,000 Property Damage $100,000 Medical Payments $5,00…"
type textarea "x"
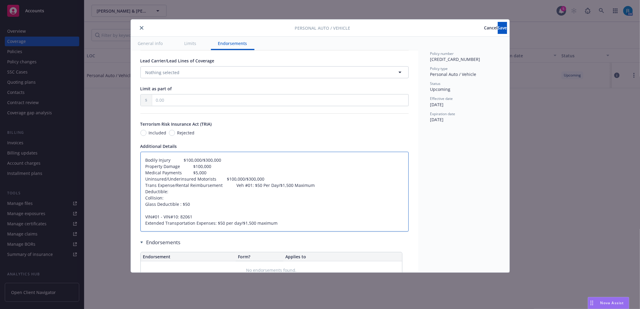
type textarea "Bodily Injury $100,000/$300,000 Property Damage $100,000 Medical Payments $5,00…"
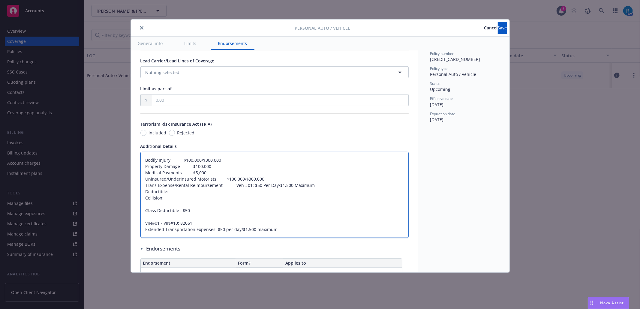
paste textarea "Comprehensive"
type textarea "x"
type textarea "Bodily Injury $100,000/$300,000 Property Damage $100,000 Medical Payments $5,00…"
type textarea "x"
type textarea "Bodily Injury $100,000/$300,000 Property Damage $100,000 Medical Payments $5,00…"
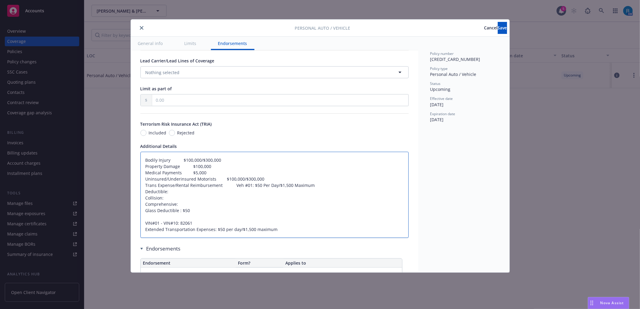
click at [190, 212] on textarea "Bodily Injury $100,000/$300,000 Property Damage $100,000 Medical Payments $5,00…" at bounding box center [274, 195] width 268 height 86
paste textarea "$500 deductible"
type textarea "x"
type textarea "Bodily Injury $100,000/$300,000 Property Damage $100,000 Medical Payments $5,00…"
click at [170, 203] on textarea "Bodily Injury $100,000/$300,000 Property Damage $100,000 Medical Payments $5,00…" at bounding box center [274, 195] width 268 height 86
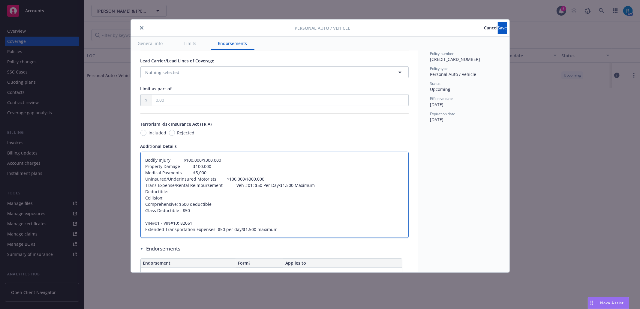
click at [169, 208] on textarea "Bodily Injury $100,000/$300,000 Property Damage $100,000 Medical Payments $5,00…" at bounding box center [274, 195] width 268 height 86
paste textarea "$1,000 deductible"
type textarea "x"
type textarea "Bodily Injury $100,000/$300,000 Property Damage $100,000 Medical Payments $5,00…"
click at [499, 28] on button "Save" at bounding box center [502, 28] width 9 height 12
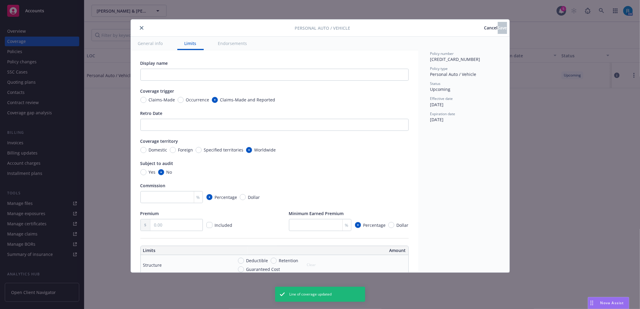
type textarea "x"
type textarea "Bodily Injury $100,000/$300,000 Property Damage $100,000 Medical Payments $5,00…"
click at [140, 29] on icon "close" at bounding box center [142, 28] width 4 height 4
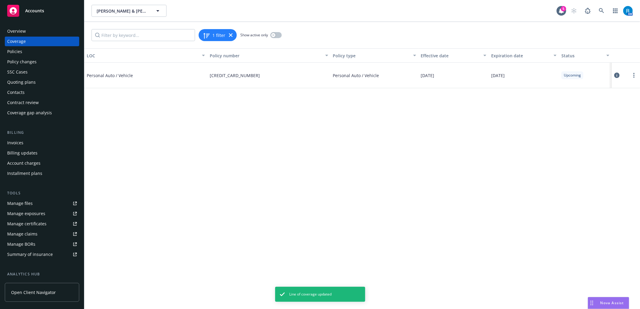
click at [45, 32] on div "Overview" at bounding box center [42, 31] width 70 height 10
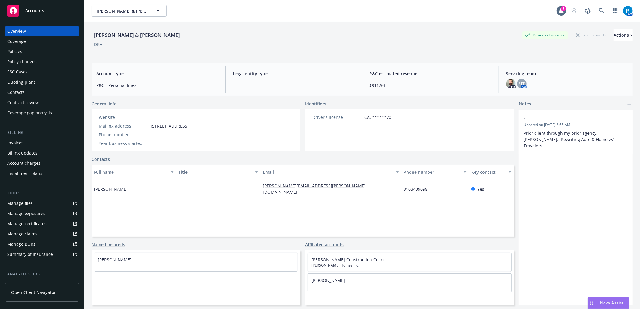
click at [22, 72] on div "SSC Cases" at bounding box center [17, 72] width 20 height 10
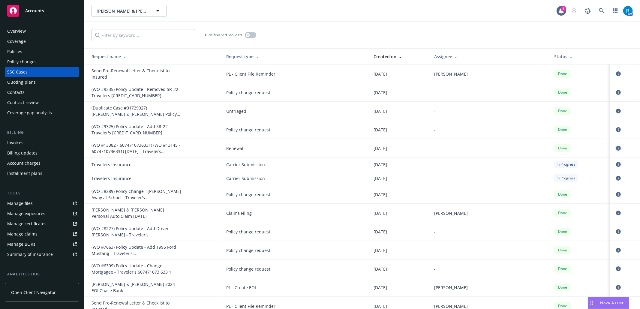
click at [616, 150] on icon "circleInformation" at bounding box center [618, 148] width 5 height 5
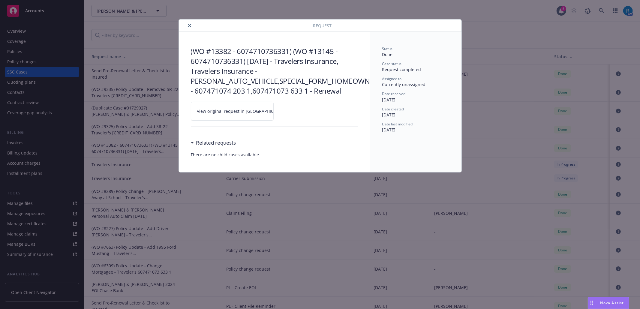
click at [290, 112] on icon at bounding box center [292, 112] width 4 height 4
click at [191, 25] on button "close" at bounding box center [189, 25] width 7 height 7
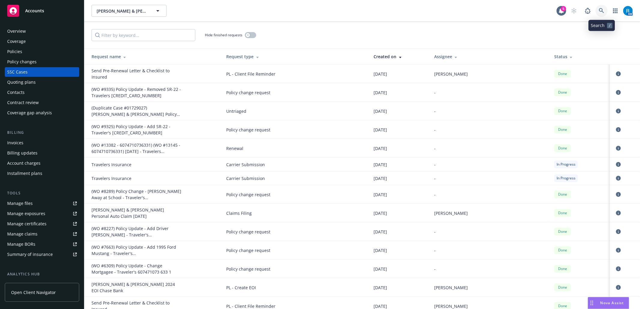
click at [604, 9] on link at bounding box center [602, 11] width 12 height 12
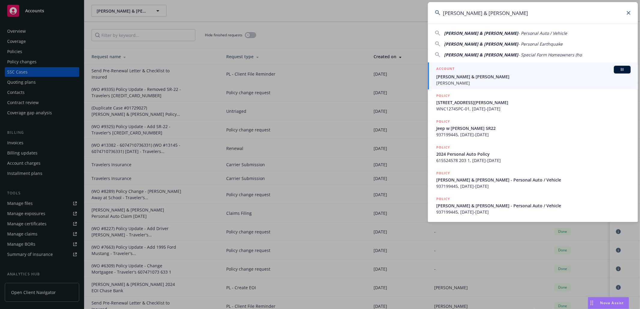
type input "Roberto & Karla Diaz"
click at [457, 77] on span "Roberto & Karla Diaz" at bounding box center [533, 77] width 194 height 6
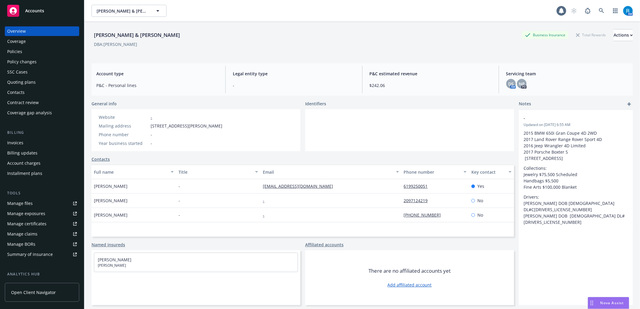
click at [31, 52] on div "Policies" at bounding box center [42, 52] width 70 height 10
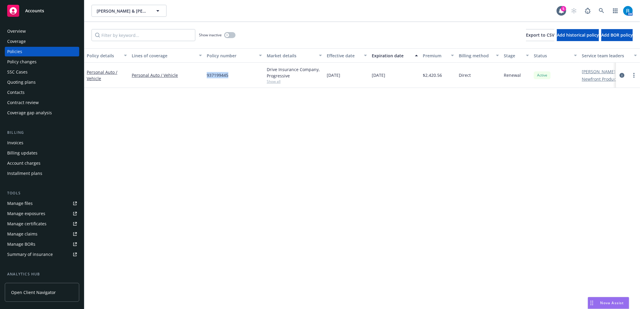
drag, startPoint x: 238, startPoint y: 76, endPoint x: 205, endPoint y: 78, distance: 33.7
click at [205, 78] on div "937199445" at bounding box center [234, 75] width 60 height 25
copy span "937199445"
click at [621, 74] on icon "circleInformation" at bounding box center [622, 75] width 5 height 5
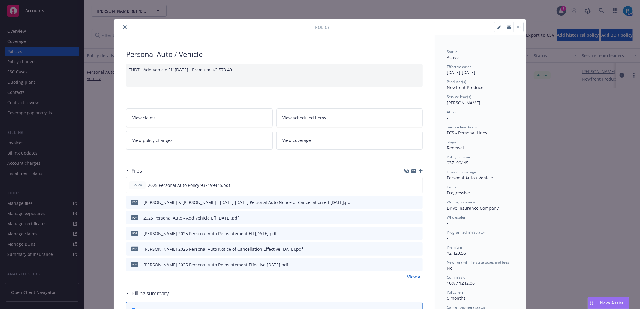
click at [419, 173] on icon "button" at bounding box center [421, 171] width 4 height 4
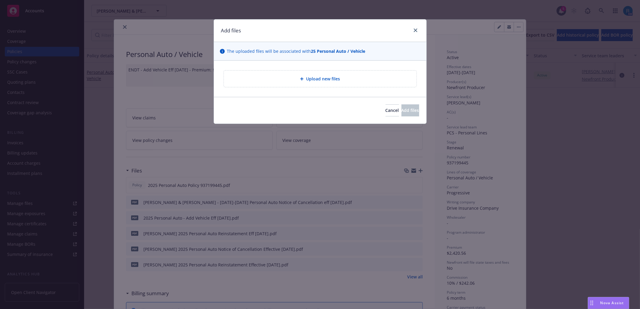
click at [321, 82] on span "Upload new files" at bounding box center [323, 79] width 34 height 6
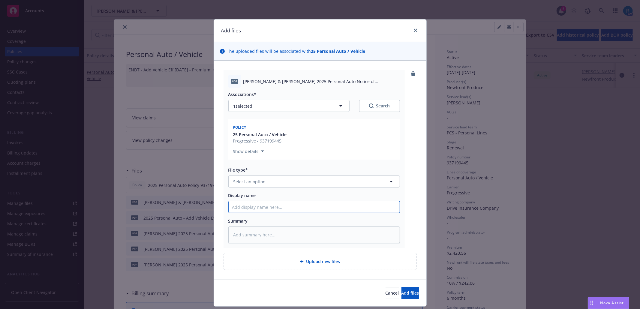
click at [280, 211] on input "Display name" at bounding box center [314, 206] width 171 height 11
paste input "937199445"
type textarea "x"
type input "937199445"
click at [237, 229] on textarea at bounding box center [314, 235] width 172 height 17
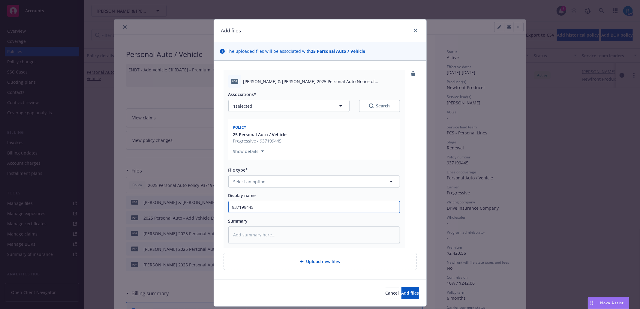
click at [270, 208] on input "937199445" at bounding box center [314, 206] width 171 height 11
drag, startPoint x: 270, startPoint y: 208, endPoint x: 187, endPoint y: 210, distance: 82.9
click at [187, 210] on div "Add files The uploaded files will be associated with 25 Personal Auto / Vehicle…" at bounding box center [320, 154] width 640 height 309
paste input "Roberto & Karla Diaz 2025 Personal Auto Notice of Cancellation Effective 08-19-…"
type textarea "x"
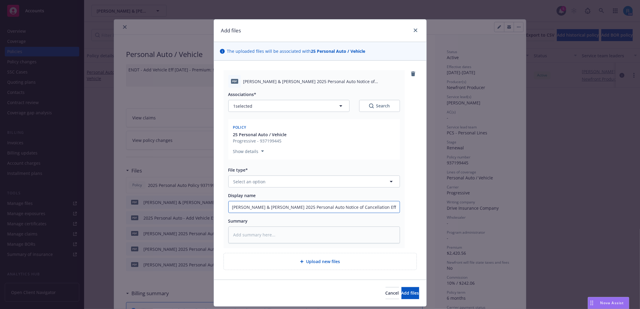
type input "Roberto & Karla Diaz 2025 Personal Auto Notice of Cancellation Effective 08-19-…"
click at [242, 240] on textarea at bounding box center [314, 235] width 172 height 17
paste textarea "Roberto & Karla Diaz 2025 Personal Auto Notice of Cancellation Effective 08-19-…"
type textarea "x"
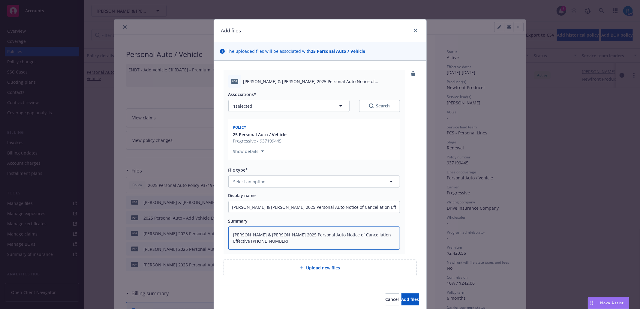
type textarea "Roberto & Karla Diaz 2025 Personal Auto Notice of Cancellation Effective 08-19-…"
click at [245, 184] on span "Select an option" at bounding box center [249, 182] width 32 height 6
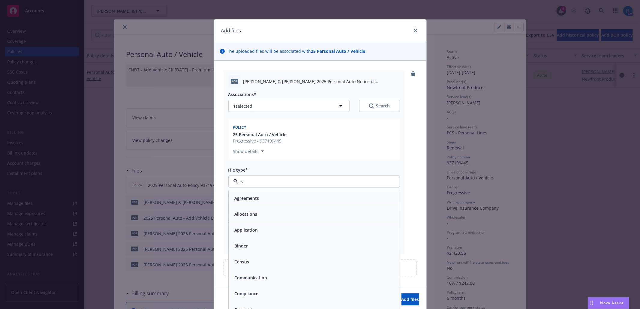
type input "No"
click at [263, 183] on input "No" at bounding box center [312, 182] width 149 height 6
click at [263, 183] on input at bounding box center [312, 182] width 149 height 6
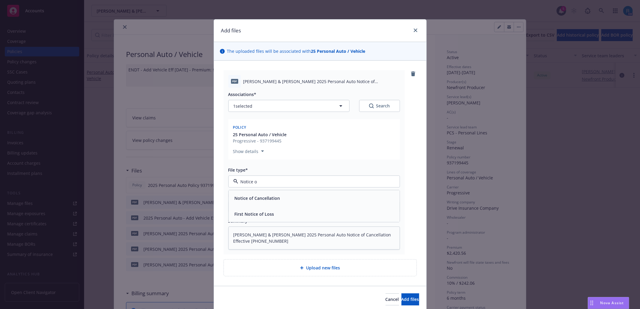
type input "Notice of"
click at [272, 202] on div "Notice of Cancellation" at bounding box center [256, 198] width 49 height 9
click at [402, 298] on span "Add files" at bounding box center [411, 299] width 18 height 6
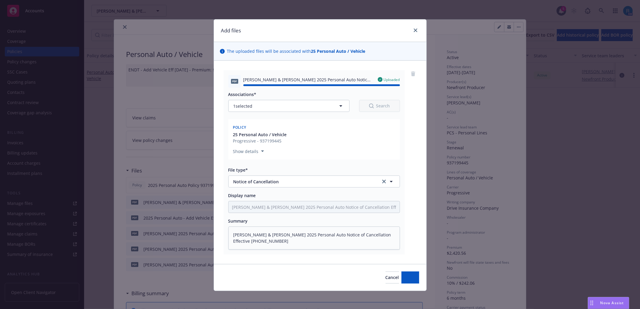
type textarea "x"
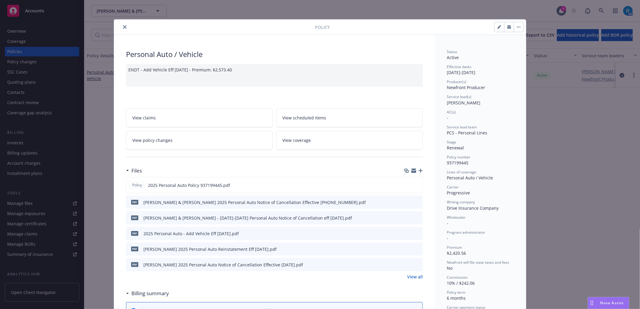
click at [123, 28] on icon "close" at bounding box center [125, 27] width 4 height 4
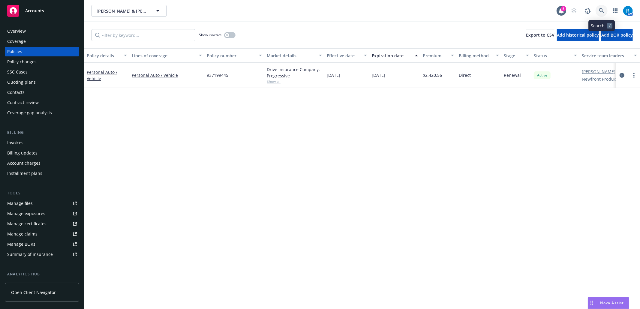
click at [605, 8] on link at bounding box center [602, 11] width 12 height 12
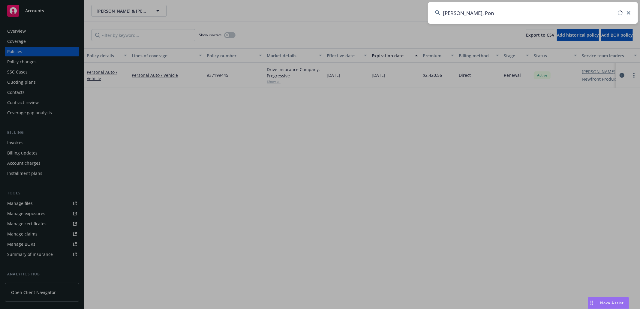
type input "Saradeth, Pon"
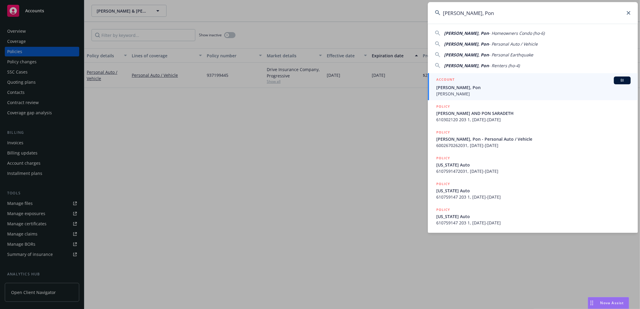
drag, startPoint x: 486, startPoint y: 87, endPoint x: 428, endPoint y: 88, distance: 58.8
click at [486, 87] on span "Saradeth, Pon" at bounding box center [533, 87] width 194 height 6
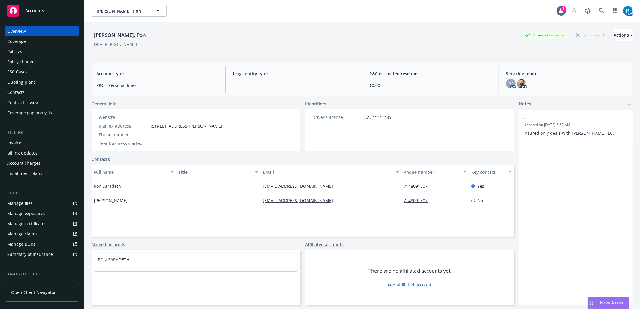
click at [26, 56] on div "Policies" at bounding box center [42, 52] width 70 height 10
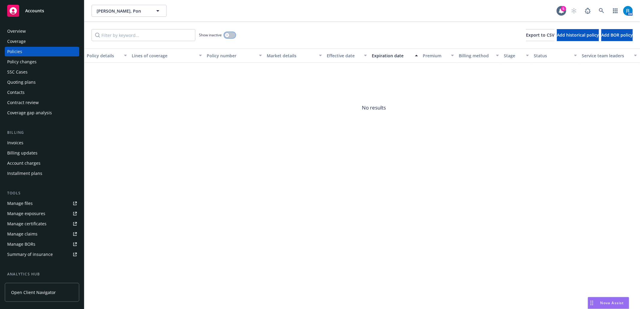
click at [229, 34] on div "button" at bounding box center [227, 35] width 4 height 4
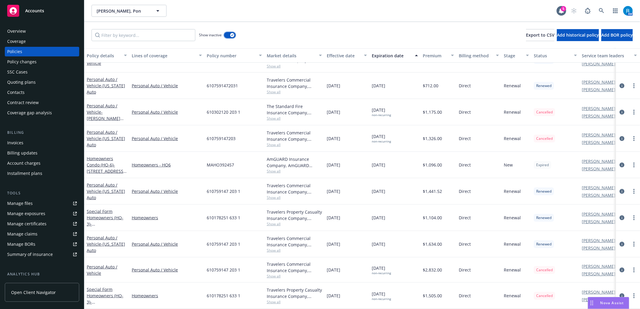
scroll to position [454, 0]
drag, startPoint x: 245, startPoint y: 266, endPoint x: 201, endPoint y: 266, distance: 44.4
click at [201, 266] on div "Personal Auto / Vehicle Personal Auto / Vehicle 610759147 203 1 Travelers Comme…" at bounding box center [373, 269] width 579 height 25
copy div "610759147 203 1"
click at [25, 71] on div "SSC Cases" at bounding box center [17, 72] width 20 height 10
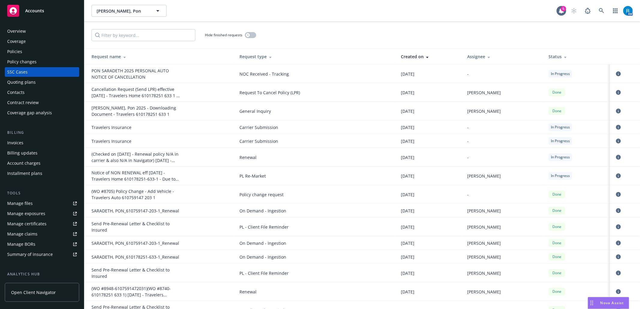
click at [599, 3] on div "Saradeth, Pon Saradeth, Pon 5 AM" at bounding box center [362, 11] width 556 height 22
click at [599, 10] on icon at bounding box center [601, 10] width 5 height 5
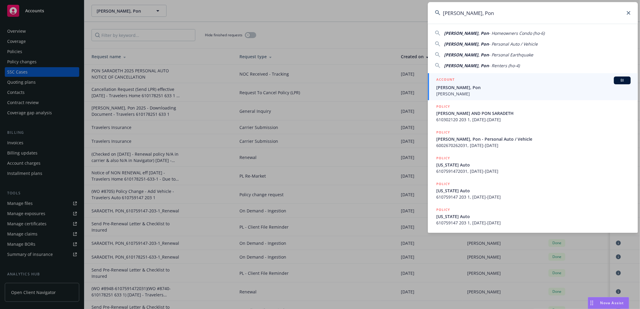
type input "Saradeth, Pon"
click at [476, 92] on span "Mary Jean Galvez" at bounding box center [533, 94] width 194 height 6
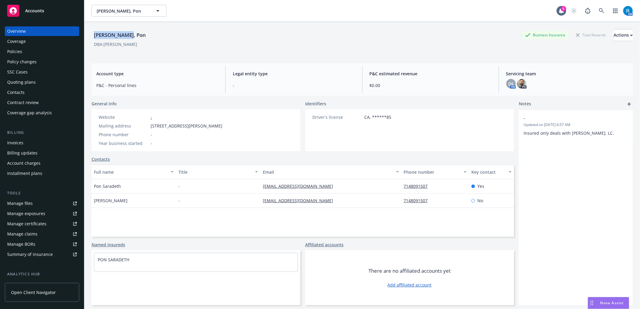
drag, startPoint x: 136, startPoint y: 29, endPoint x: 91, endPoint y: 32, distance: 44.8
click at [91, 32] on div "Saradeth, Pon Business Insurance Total Rewards Actions DBA: Mary Jean Galvez Ac…" at bounding box center [362, 176] width 556 height 309
copy div "Saradeth, Pon"
click at [23, 55] on div "Policies" at bounding box center [42, 52] width 70 height 10
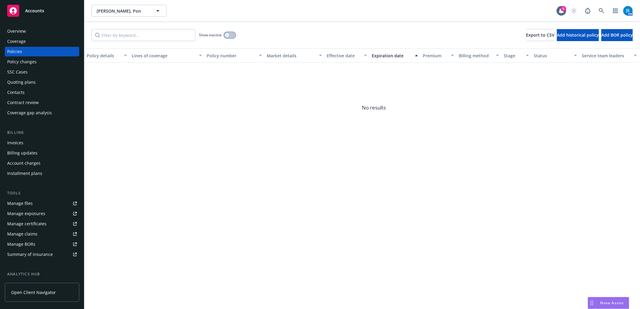
click at [231, 35] on button "button" at bounding box center [229, 35] width 11 height 6
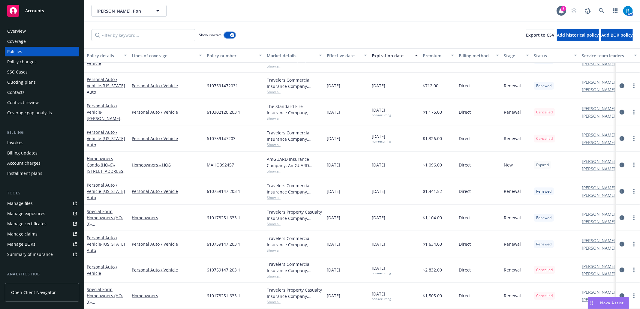
scroll to position [454, 0]
drag, startPoint x: 243, startPoint y: 264, endPoint x: 207, endPoint y: 266, distance: 36.0
click at [207, 266] on div "610759147 203 1" at bounding box center [234, 269] width 60 height 25
copy span "610759147 203 1"
click at [35, 34] on div "Overview" at bounding box center [42, 31] width 70 height 10
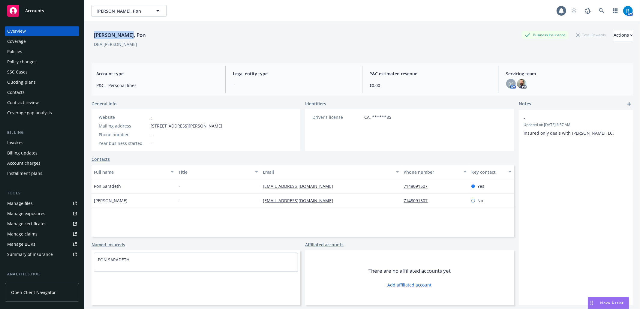
drag, startPoint x: 135, startPoint y: 36, endPoint x: 87, endPoint y: 39, distance: 48.1
click at [86, 38] on div "Saradeth, Pon Business Insurance Total Rewards Actions DBA: Mary Jean Galvez Ac…" at bounding box center [362, 176] width 556 height 309
copy div "Saradeth, Pon"
click at [23, 52] on div "Policies" at bounding box center [42, 52] width 70 height 10
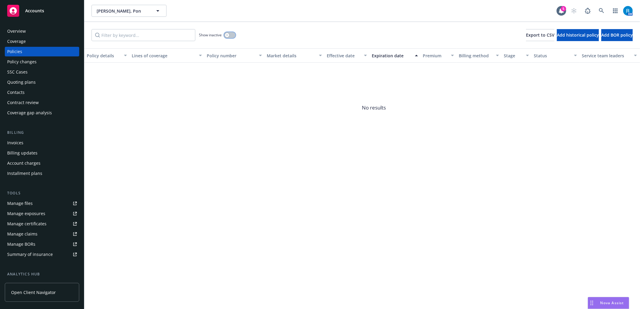
click at [230, 34] on button "button" at bounding box center [229, 35] width 11 height 6
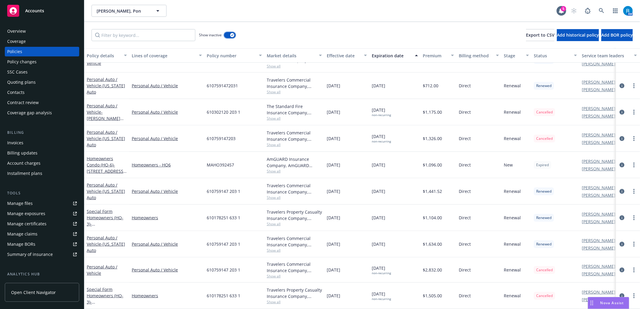
scroll to position [454, 0]
drag, startPoint x: 234, startPoint y: 295, endPoint x: 241, endPoint y: 273, distance: 22.8
click at [218, 292] on div "610178251 633 1" at bounding box center [234, 296] width 60 height 26
drag, startPoint x: 248, startPoint y: 268, endPoint x: 201, endPoint y: 268, distance: 47.1
click at [201, 268] on div "Personal Auto / Vehicle Personal Auto / Vehicle 610759147 203 1 Travelers Comme…" at bounding box center [373, 269] width 579 height 25
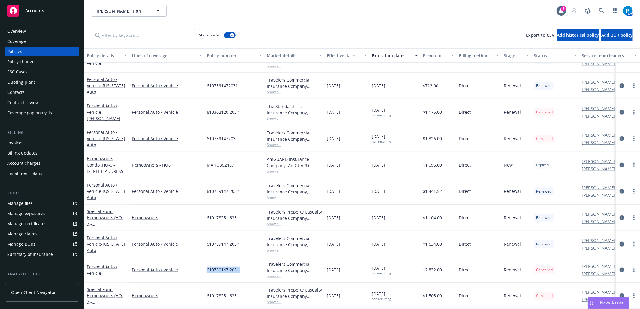
drag, startPoint x: 390, startPoint y: 264, endPoint x: 364, endPoint y: 261, distance: 26.3
click at [364, 261] on div "Personal Auto / Vehicle Personal Auto / Vehicle 610759147 203 1 Travelers Comme…" at bounding box center [373, 269] width 579 height 25
click at [604, 10] on link at bounding box center [602, 11] width 12 height 12
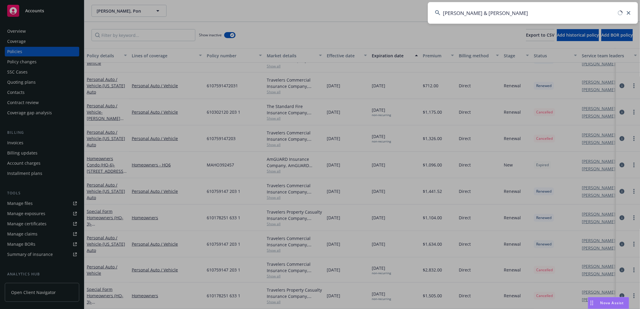
type input "Stephen & Anna Beach"
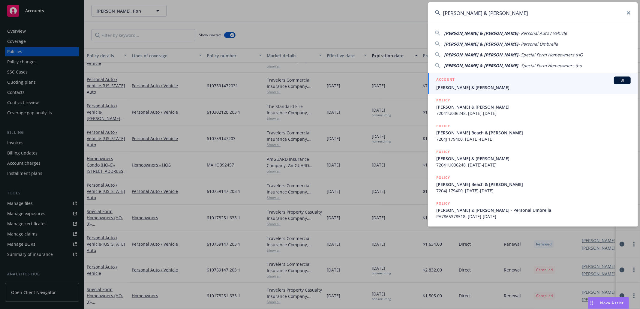
click at [456, 80] on div "ACCOUNT BI" at bounding box center [533, 81] width 194 height 8
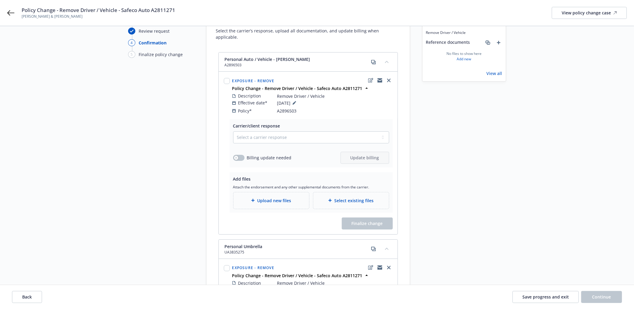
scroll to position [32, 0]
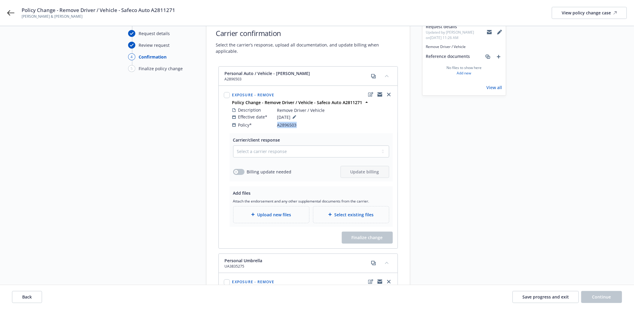
drag, startPoint x: 302, startPoint y: 120, endPoint x: 275, endPoint y: 119, distance: 26.1
click at [275, 122] on div "Policy* A2896503" at bounding box center [312, 125] width 160 height 6
copy div "A2896503"
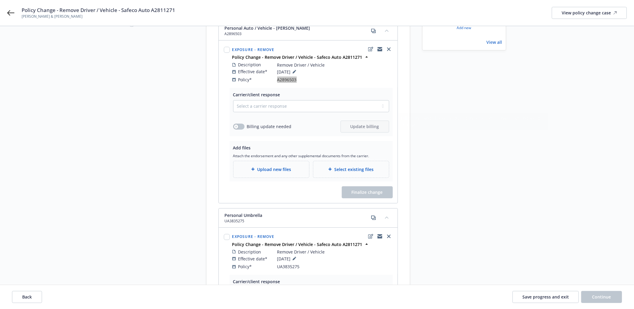
scroll to position [152, 0]
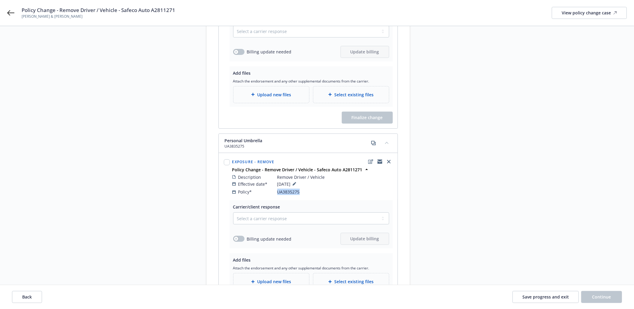
drag, startPoint x: 304, startPoint y: 188, endPoint x: 273, endPoint y: 189, distance: 31.5
click at [273, 189] on div "Policy* UA3835275" at bounding box center [312, 192] width 160 height 6
copy div "UA3835275"
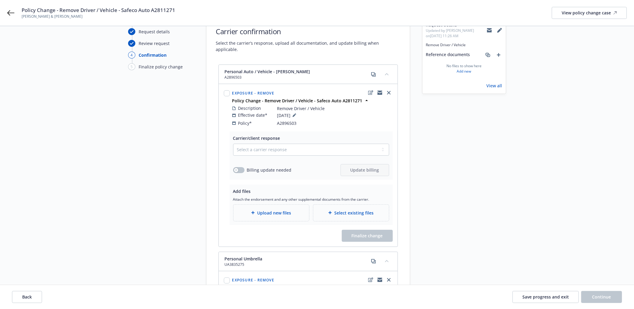
scroll to position [0, 0]
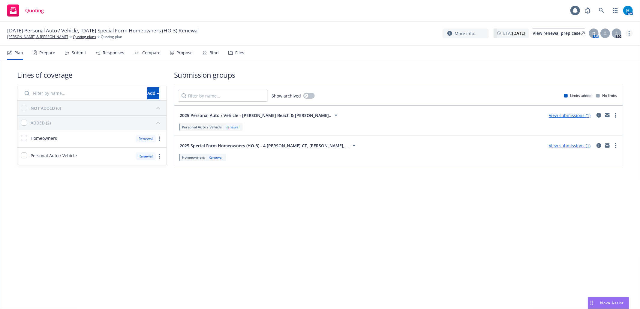
click at [629, 37] on link "more" at bounding box center [629, 33] width 7 height 7
click at [607, 85] on link "Archive quoting plan" at bounding box center [599, 82] width 67 height 12
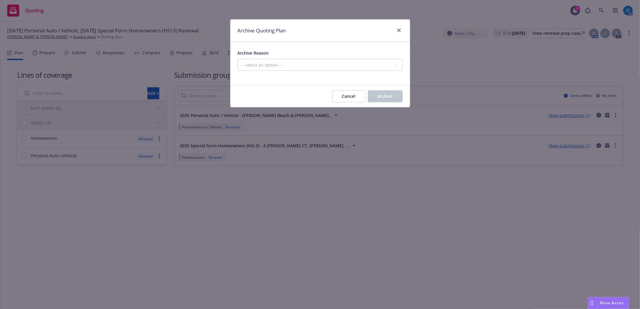
click at [315, 72] on div at bounding box center [320, 74] width 165 height 7
click at [313, 67] on select "-- select an option -- All policies in this renewal plan are auto-renewed Creat…" at bounding box center [320, 65] width 165 height 12
select select "ARCHIVED_RENEWAL_POLICY_AUTO_RENEWED"
click at [238, 59] on select "-- select an option -- All policies in this renewal plan are auto-renewed Creat…" at bounding box center [320, 65] width 165 height 12
click at [385, 96] on span "Archive" at bounding box center [385, 96] width 15 height 6
